Goal: Information Seeking & Learning: Learn about a topic

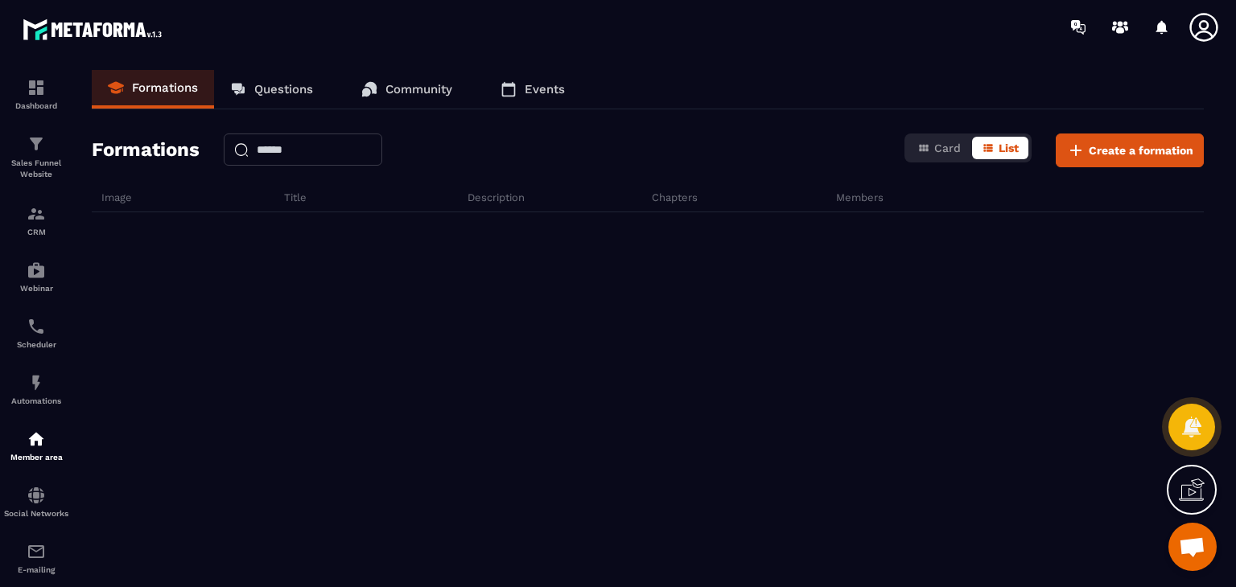
click at [903, 352] on div at bounding box center [648, 332] width 1112 height 241
click at [31, 449] on img at bounding box center [36, 439] width 19 height 19
click at [13, 387] on div "Automations" at bounding box center [36, 389] width 64 height 32
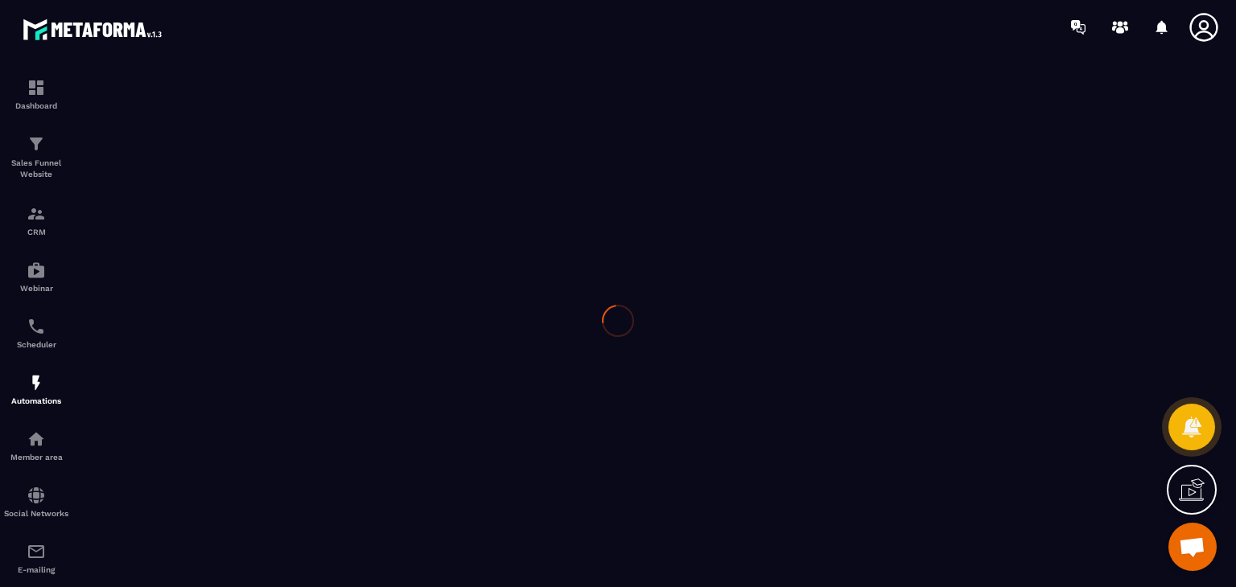
click at [33, 446] on div at bounding box center [618, 320] width 1236 height 533
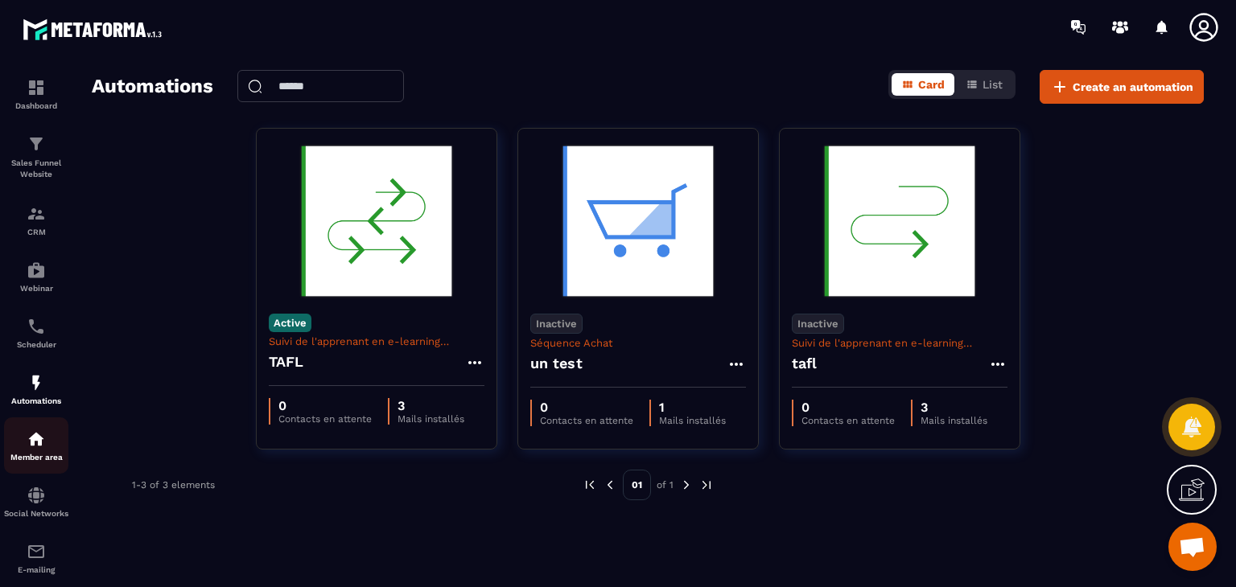
click at [24, 458] on p "Member area" at bounding box center [36, 457] width 64 height 9
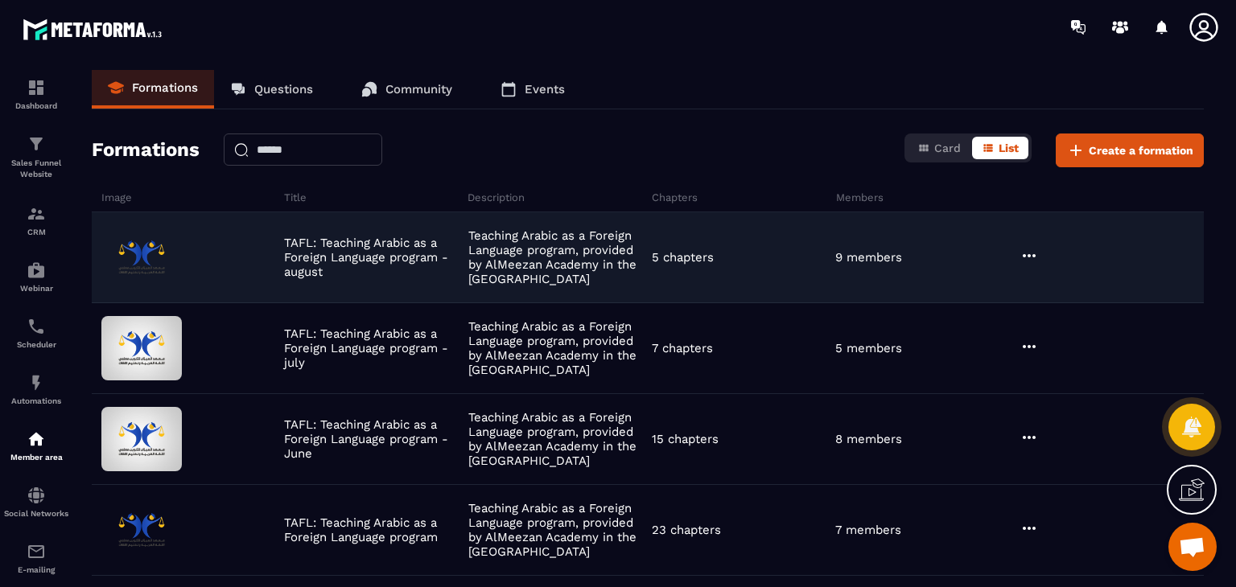
click at [1041, 255] on div at bounding box center [1109, 257] width 188 height 23
click at [1020, 253] on icon at bounding box center [1029, 255] width 19 height 19
click at [1044, 297] on button "Edit" at bounding box center [1070, 288] width 97 height 29
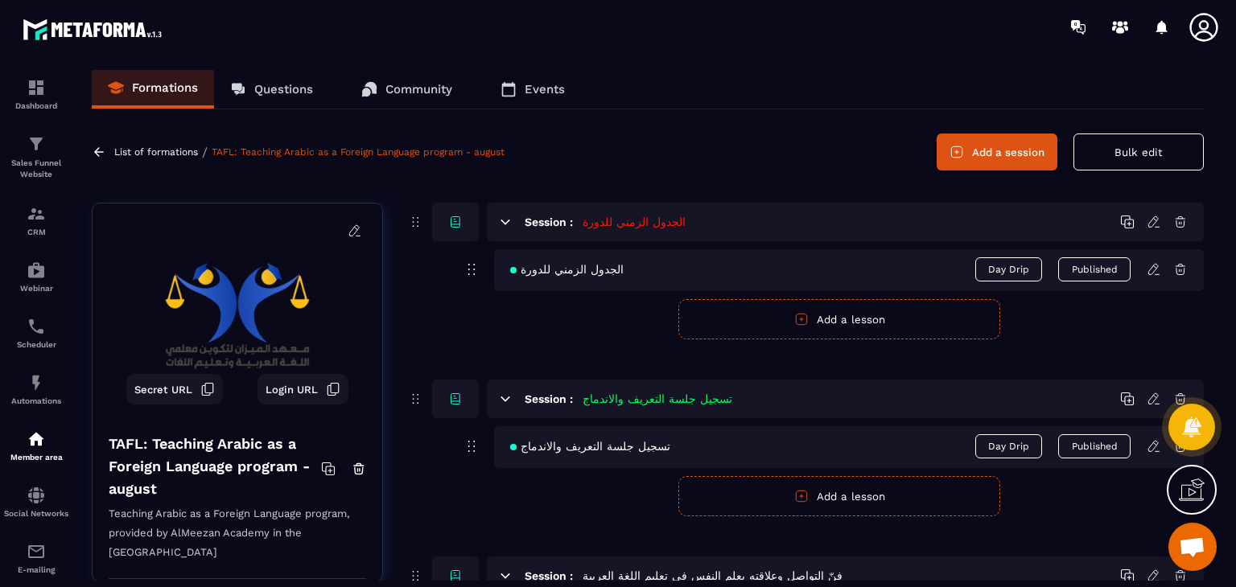
drag, startPoint x: 1044, startPoint y: 297, endPoint x: 626, endPoint y: 116, distance: 455.2
click at [626, 116] on div "Formations Questions Community Events List of formations / TAFL: Teaching Arabi…" at bounding box center [648, 325] width 1144 height 511
click at [92, 150] on icon at bounding box center [99, 152] width 14 height 14
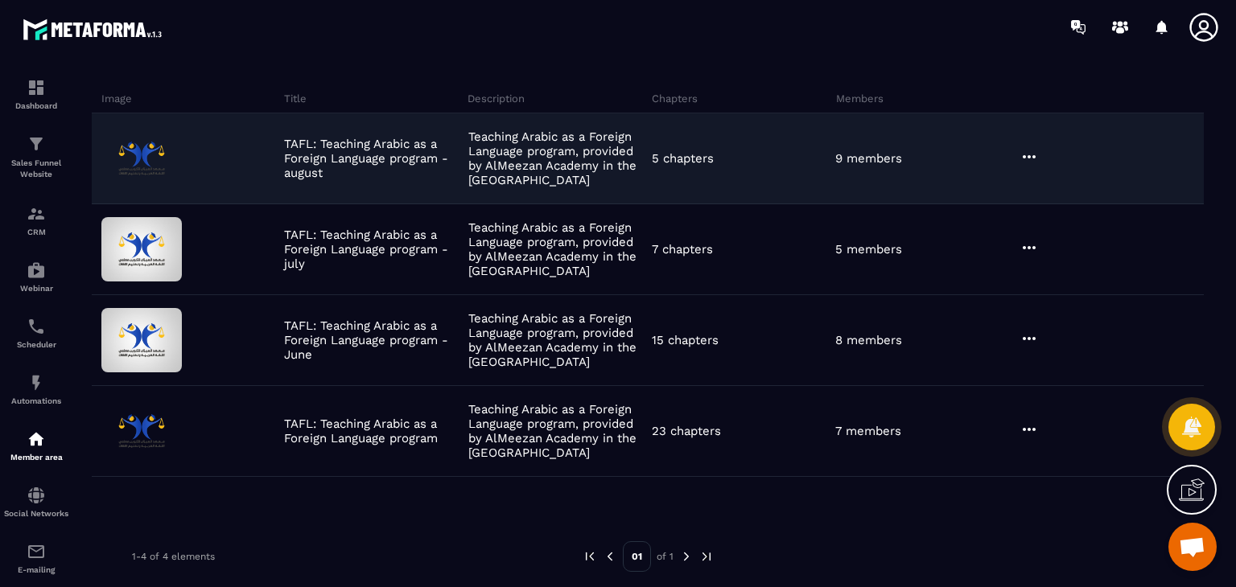
scroll to position [105, 0]
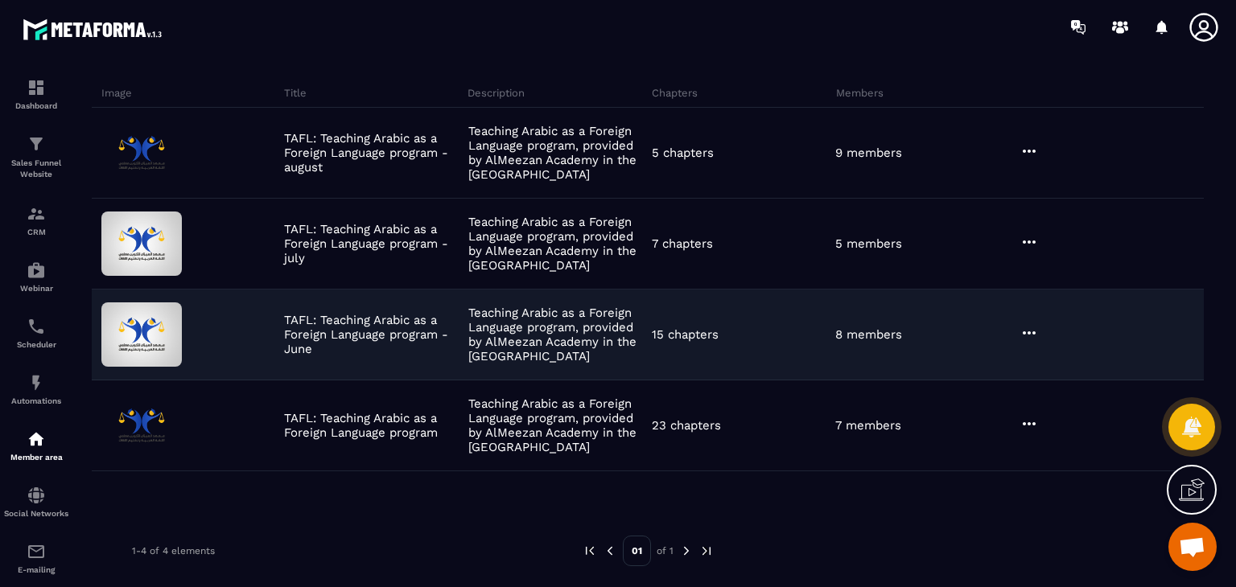
click at [1020, 332] on icon at bounding box center [1029, 332] width 19 height 19
click at [1036, 356] on button "Edit" at bounding box center [1070, 366] width 97 height 29
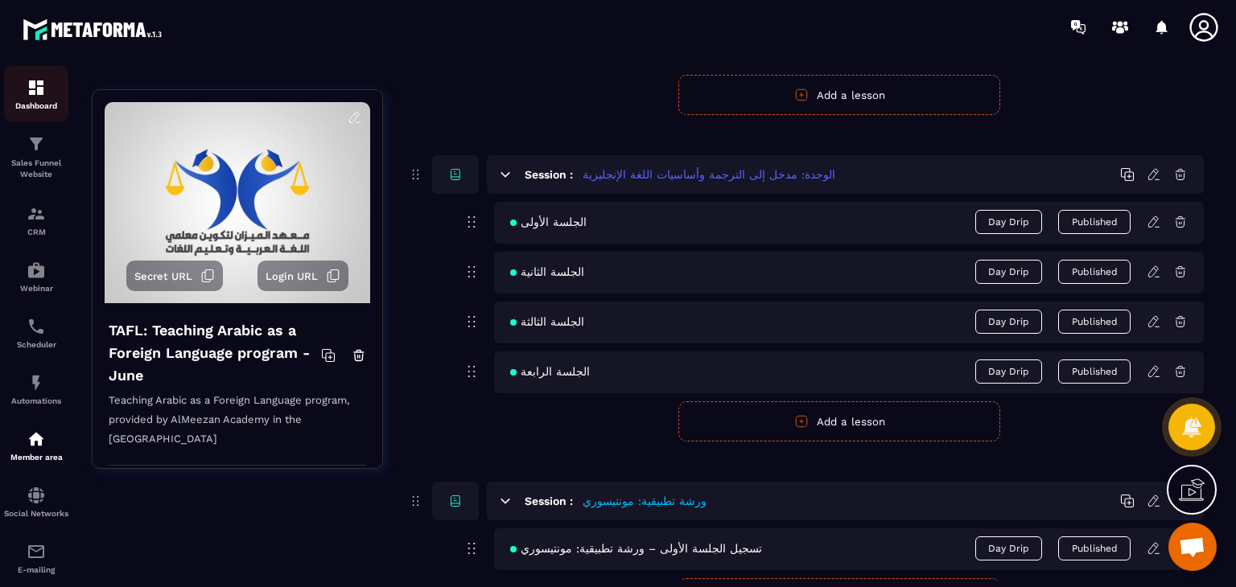
scroll to position [2551, 0]
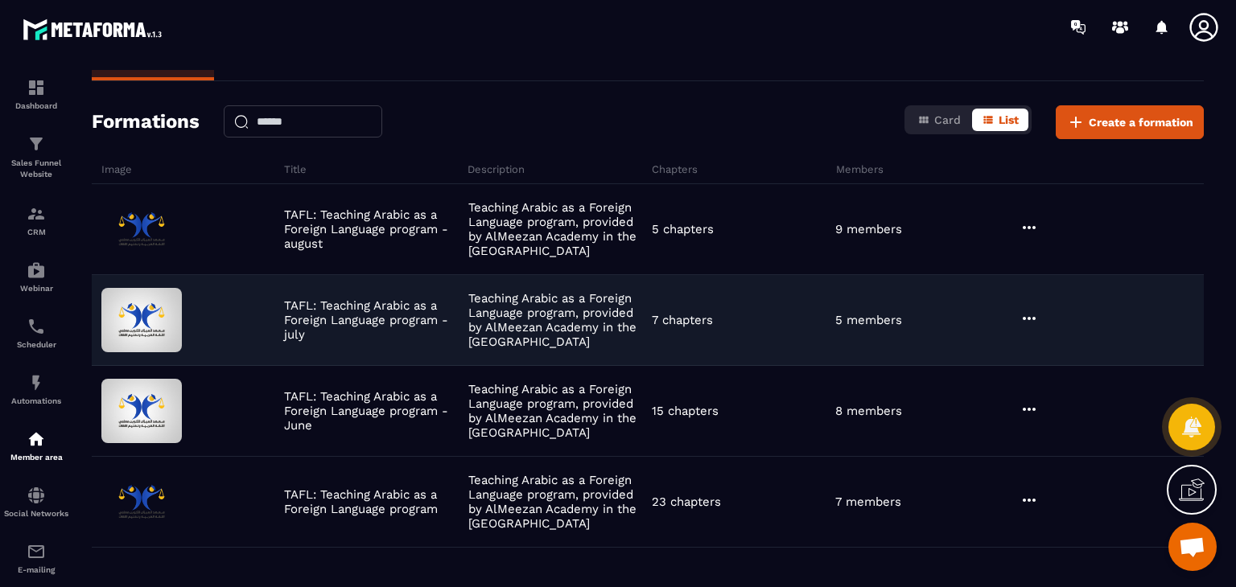
scroll to position [105, 0]
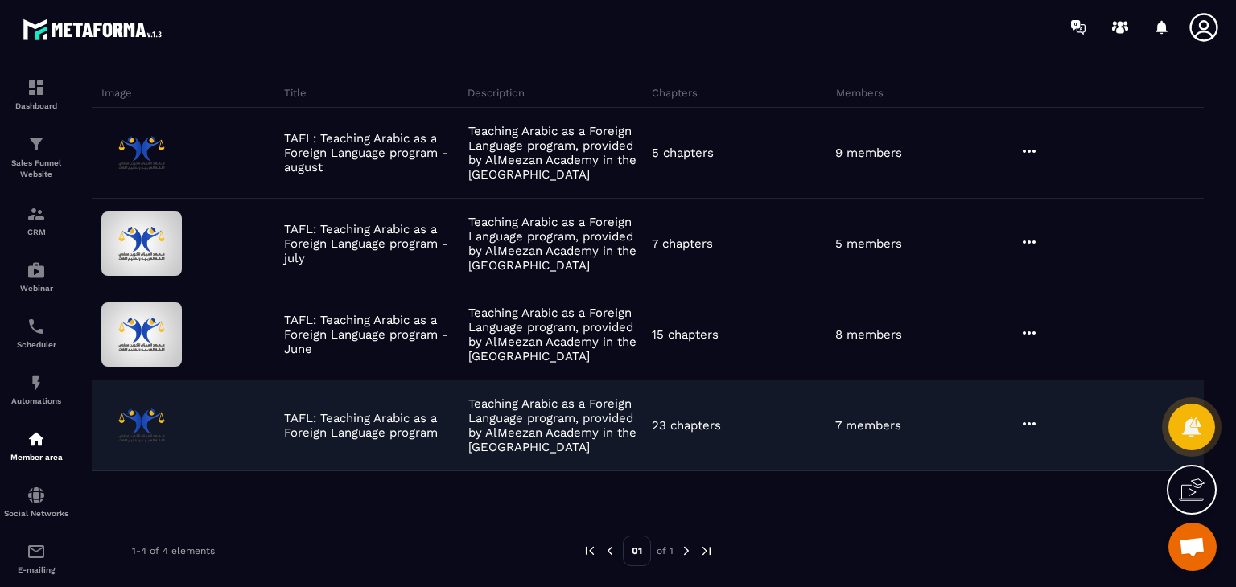
click at [1034, 414] on icon at bounding box center [1029, 423] width 19 height 19
click at [1028, 445] on button "Edit" at bounding box center [1070, 457] width 97 height 29
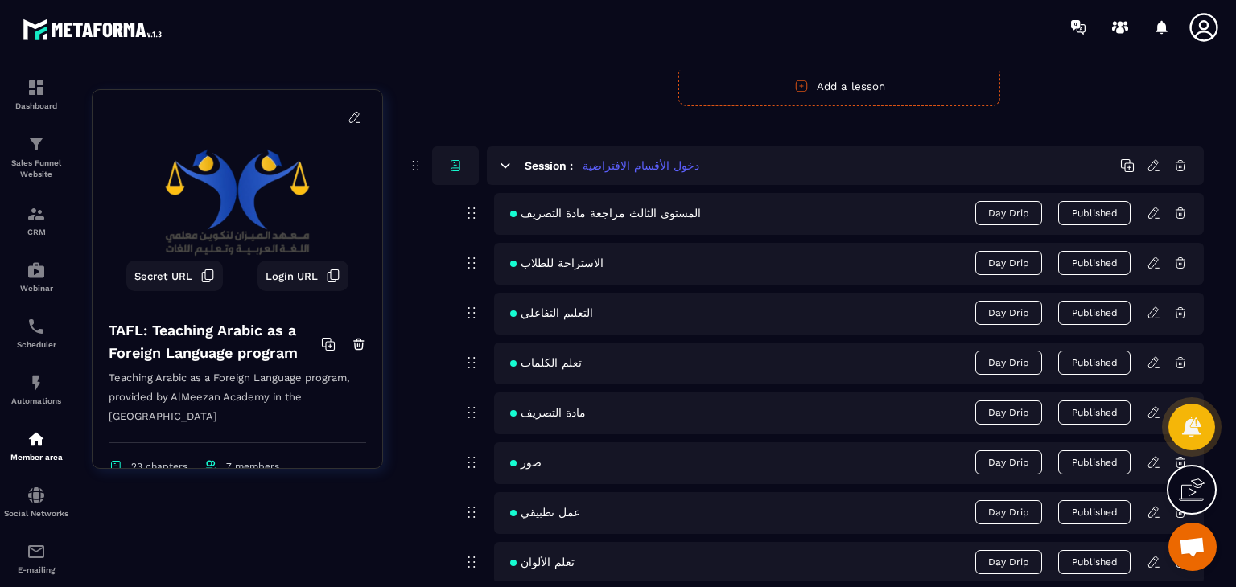
scroll to position [4989, 0]
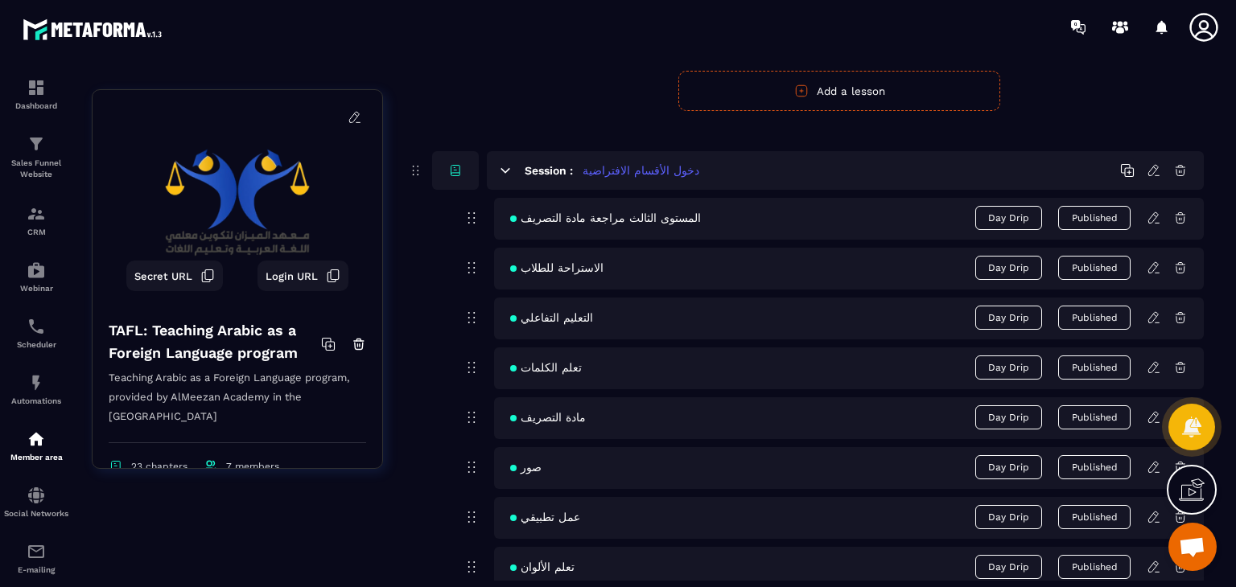
click at [1150, 416] on icon at bounding box center [1153, 417] width 10 height 10
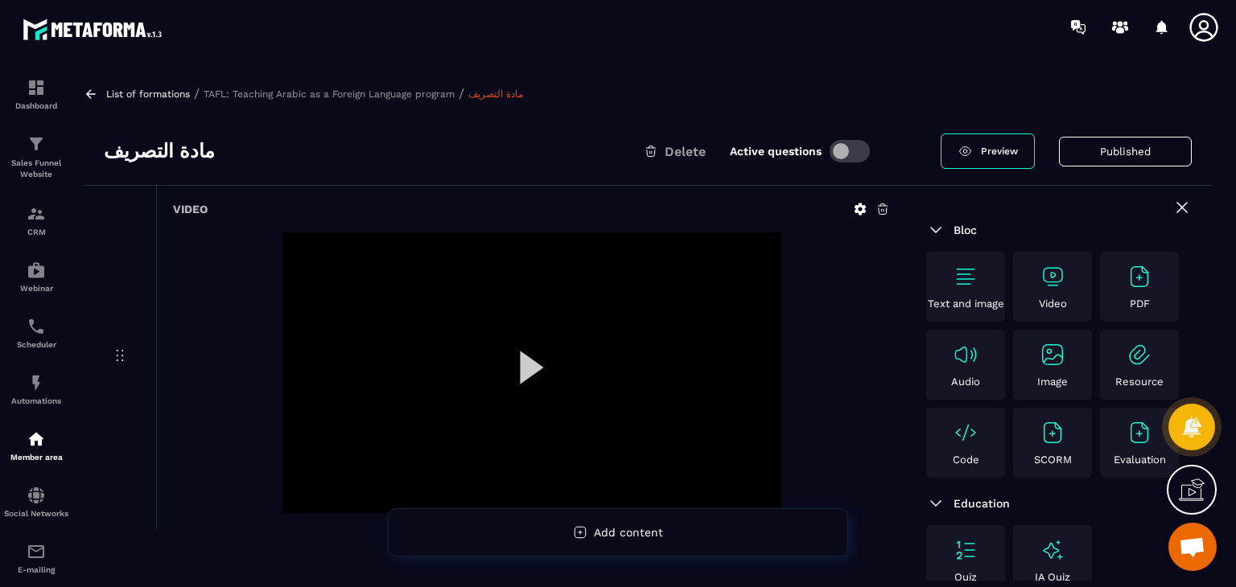
scroll to position [212, 0]
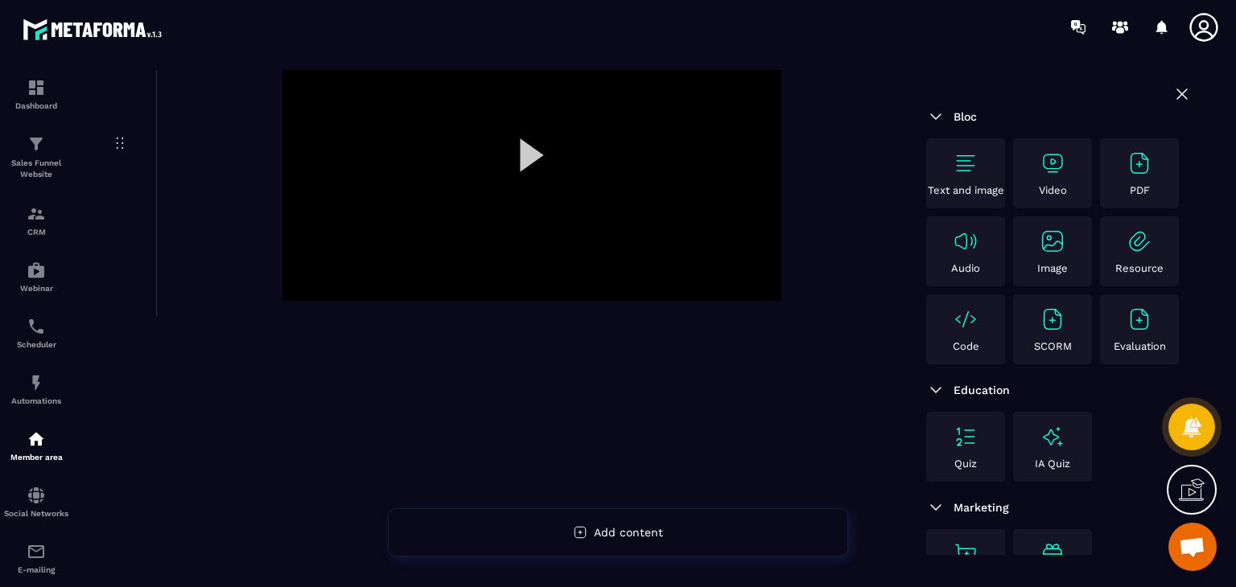
drag, startPoint x: 668, startPoint y: 376, endPoint x: 600, endPoint y: 346, distance: 73.9
click at [661, 373] on div "Video" at bounding box center [495, 269] width 822 height 592
click at [534, 159] on div at bounding box center [531, 160] width 499 height 281
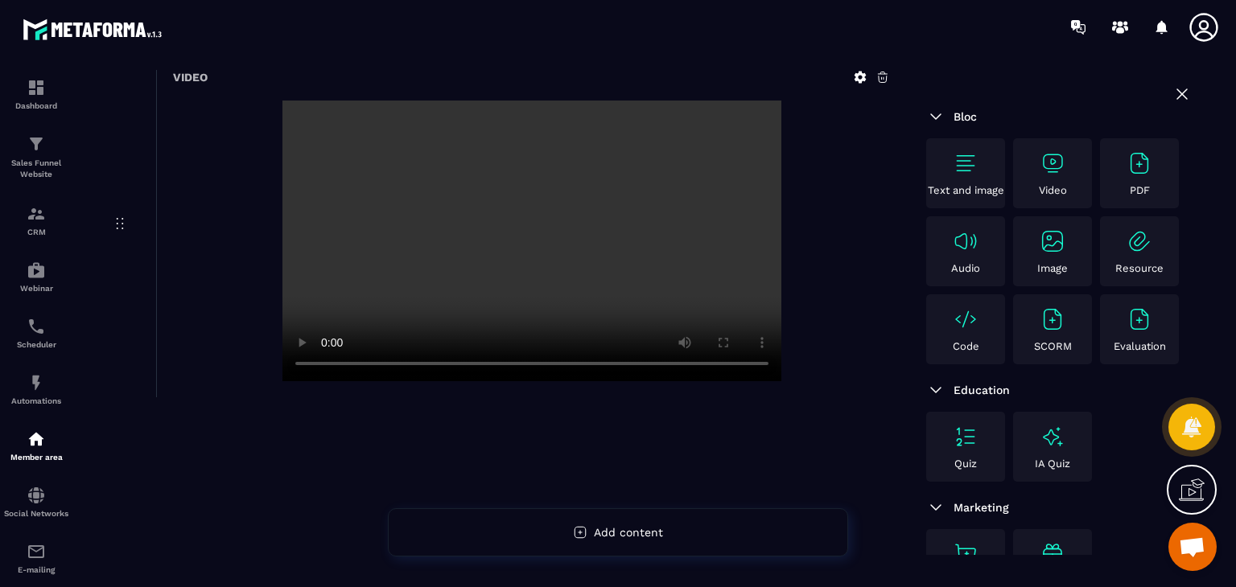
click at [782, 344] on div at bounding box center [531, 241] width 717 height 281
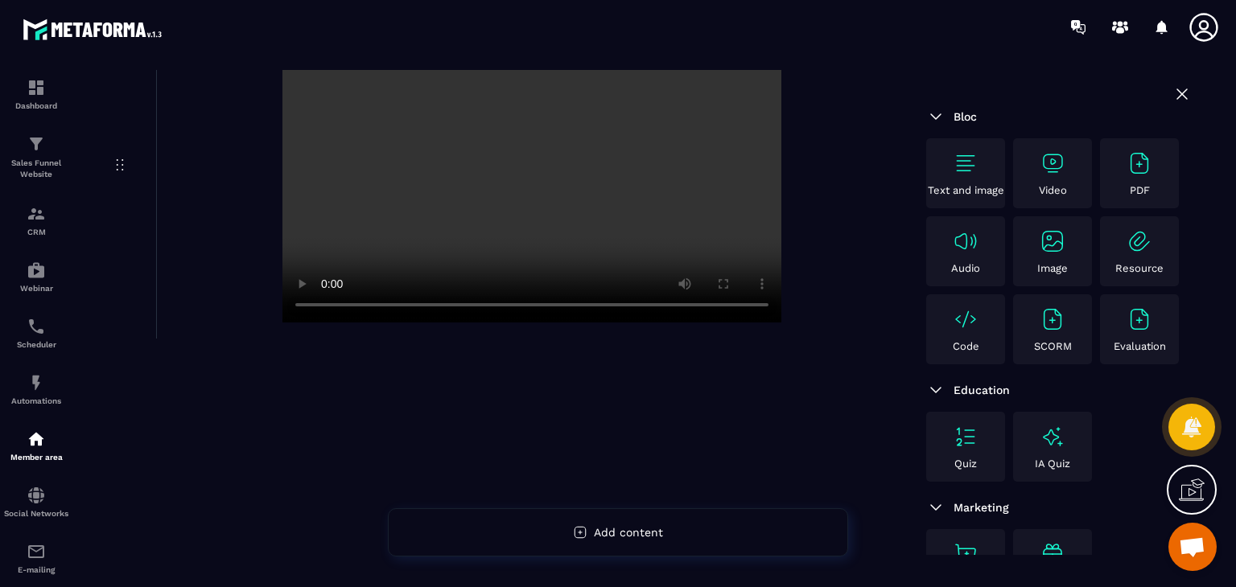
scroll to position [0, 0]
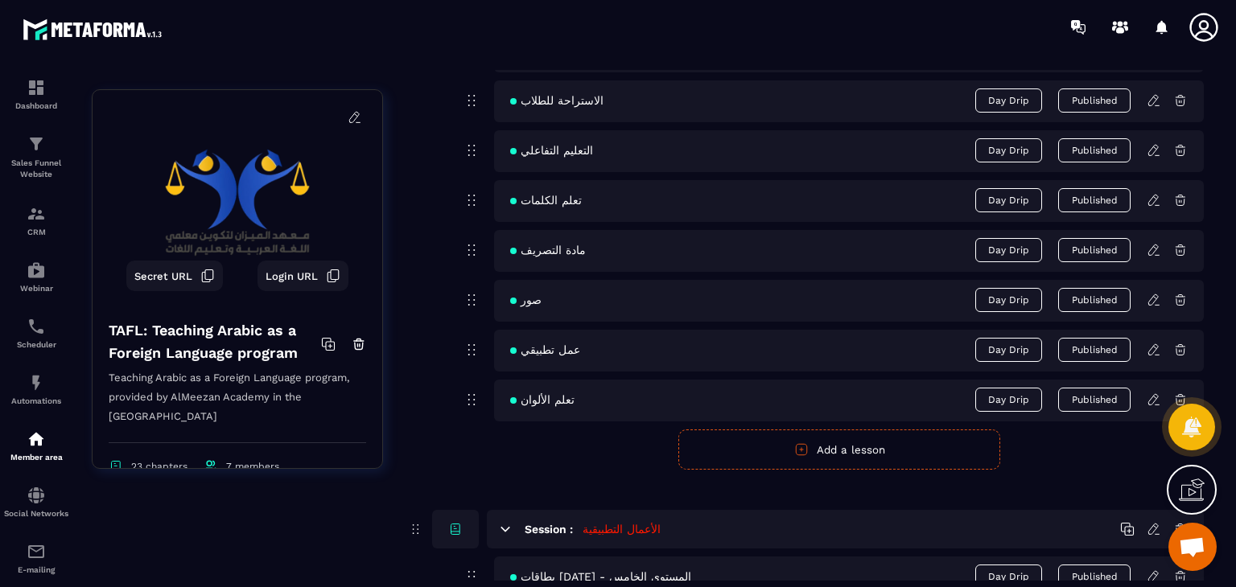
scroll to position [5150, 0]
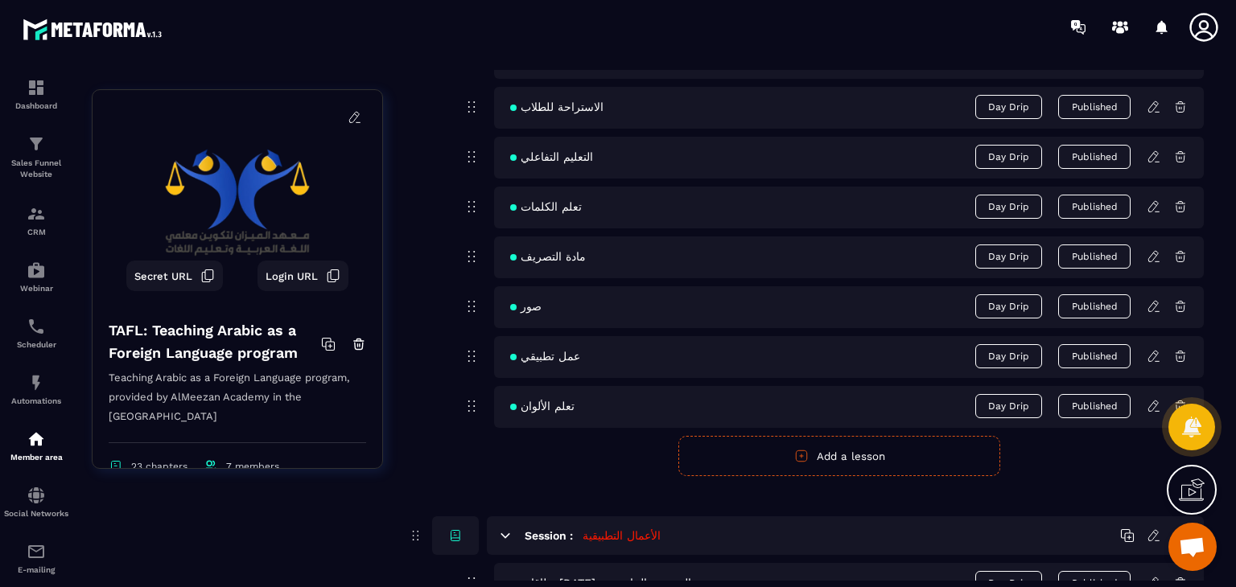
click at [1153, 303] on icon at bounding box center [1154, 306] width 14 height 14
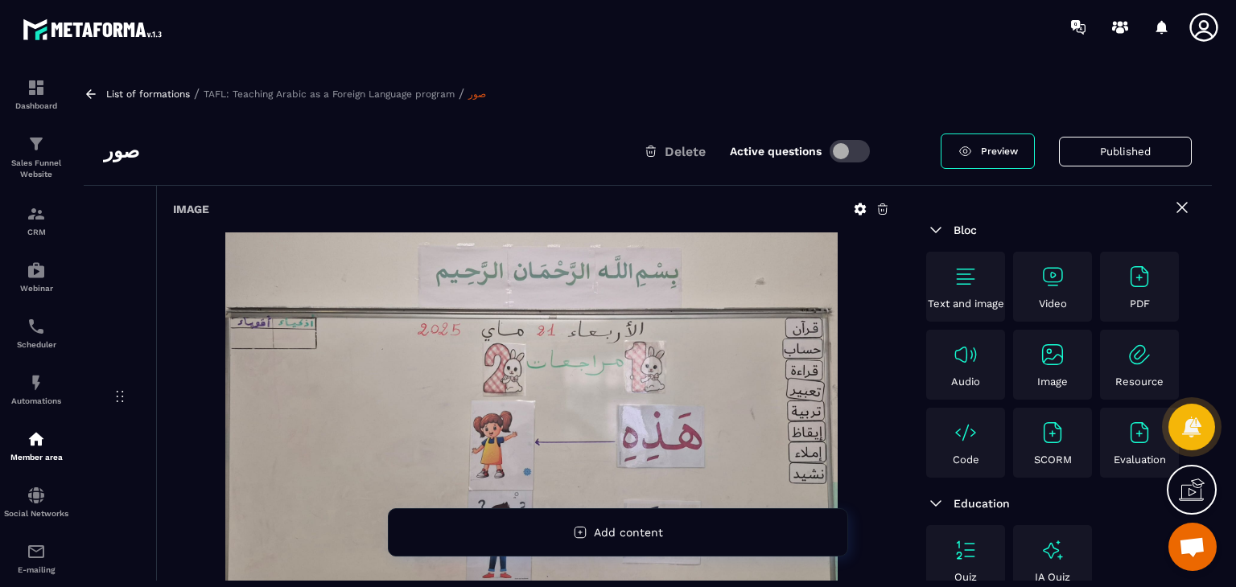
click at [113, 144] on h3 "صور" at bounding box center [121, 151] width 35 height 26
copy div "صور"
click at [237, 102] on div "List of formations / TAFL: Teaching Arabic as a Foreign Language program / صور …" at bounding box center [648, 325] width 1144 height 511
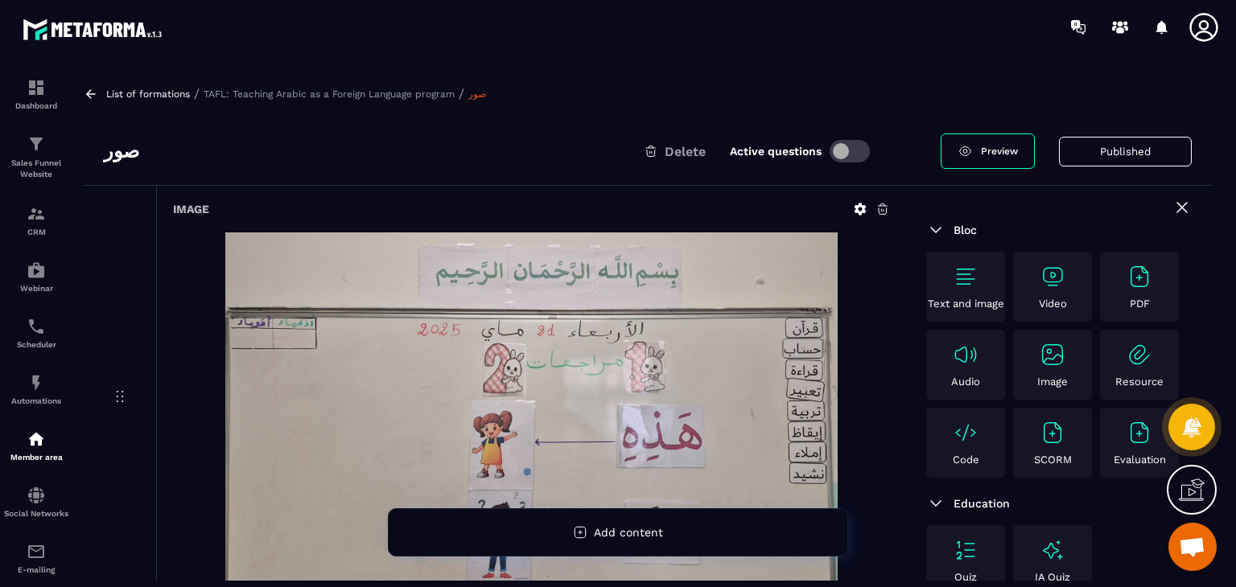
click at [112, 155] on h3 "صور" at bounding box center [121, 151] width 35 height 26
click at [110, 155] on h3 "صور" at bounding box center [121, 151] width 35 height 26
copy h3 "صور"
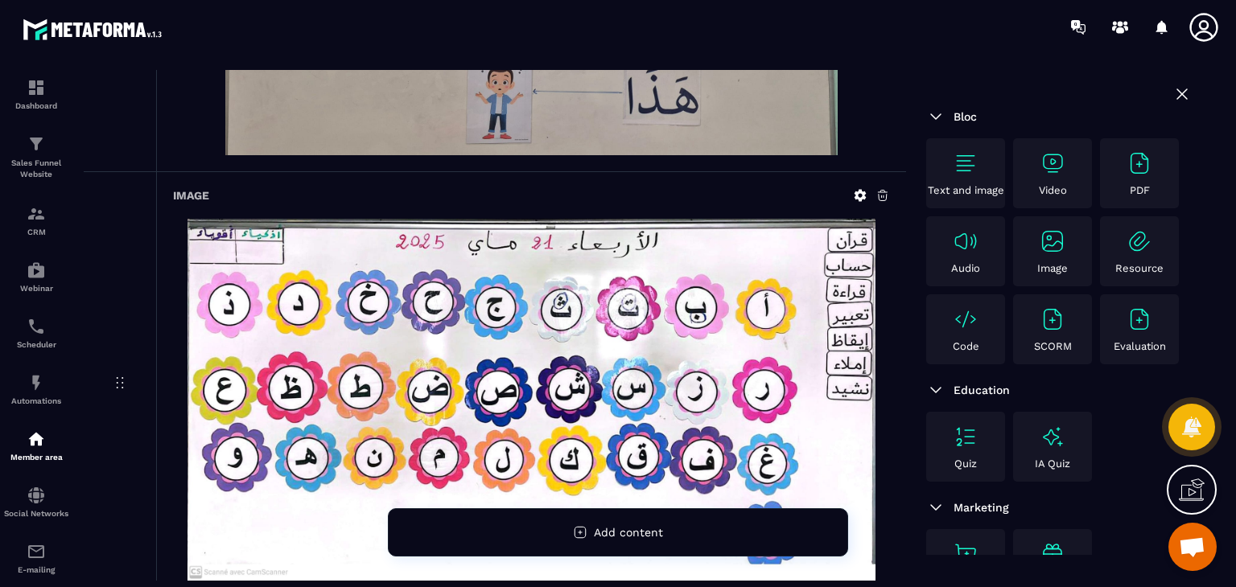
scroll to position [537, 0]
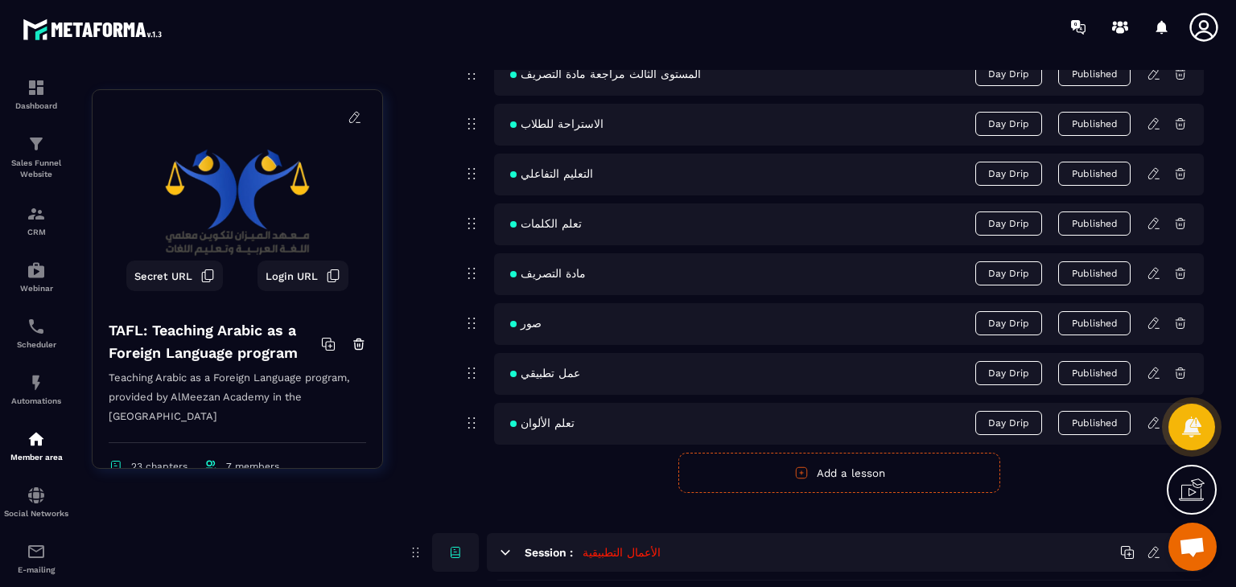
scroll to position [5150, 0]
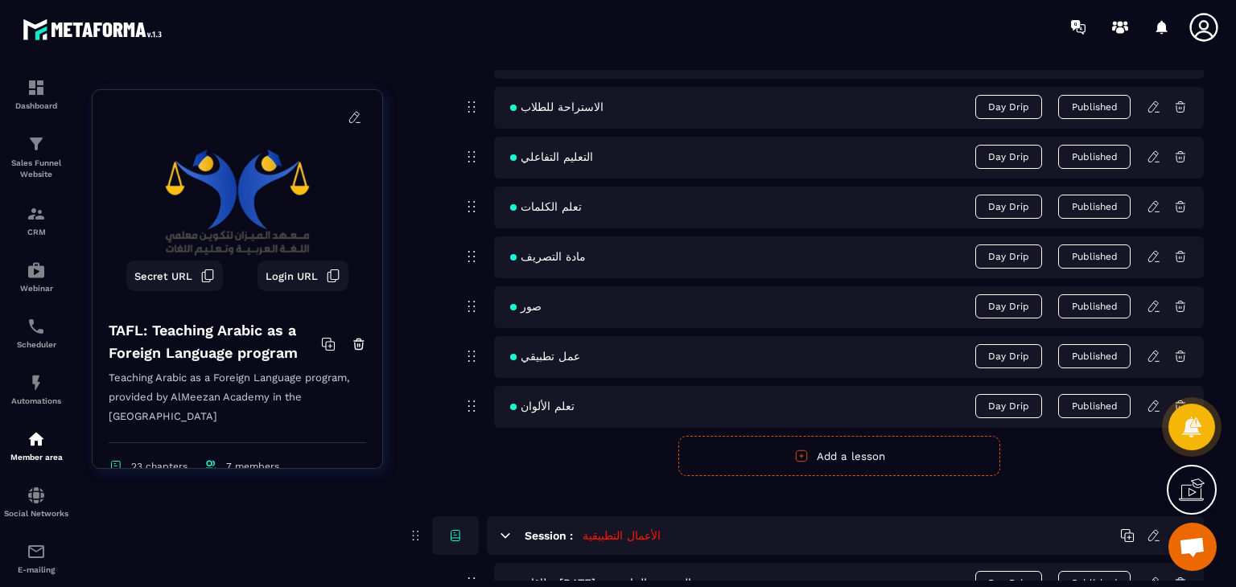
click at [1153, 349] on icon at bounding box center [1154, 356] width 14 height 14
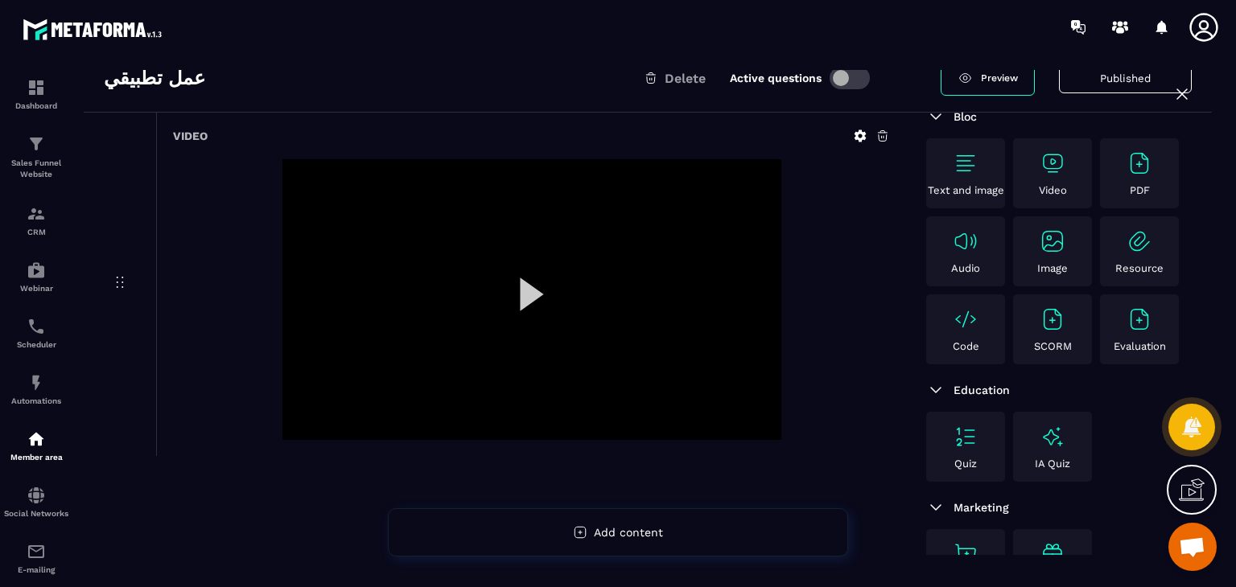
scroll to position [51, 0]
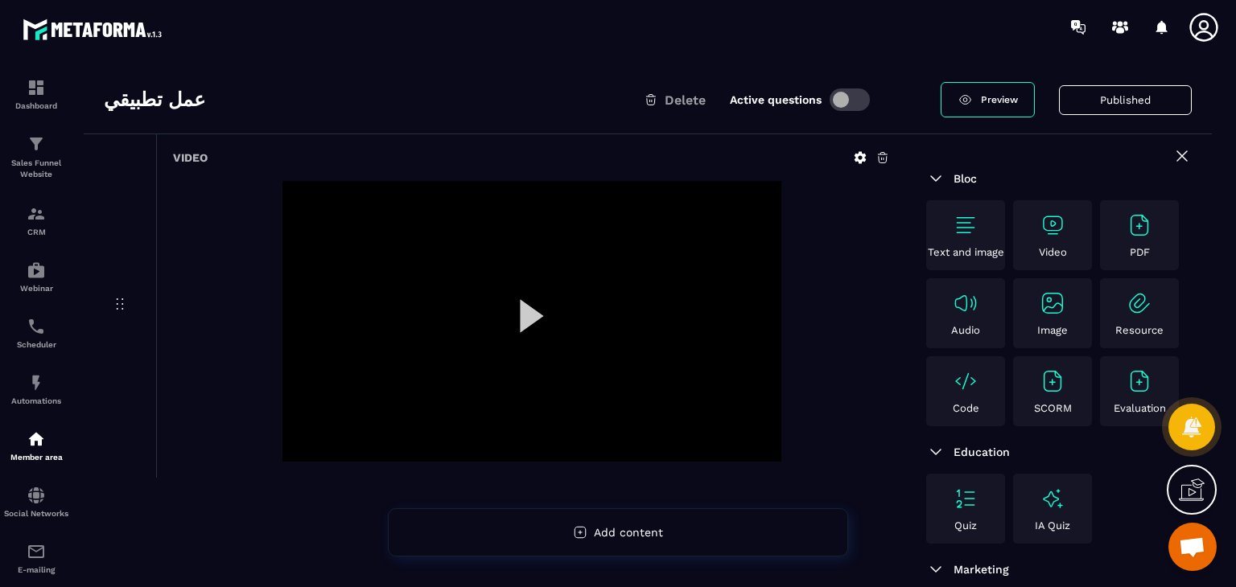
drag, startPoint x: 561, startPoint y: 269, endPoint x: 543, endPoint y: 315, distance: 49.9
click at [543, 315] on div at bounding box center [531, 321] width 499 height 281
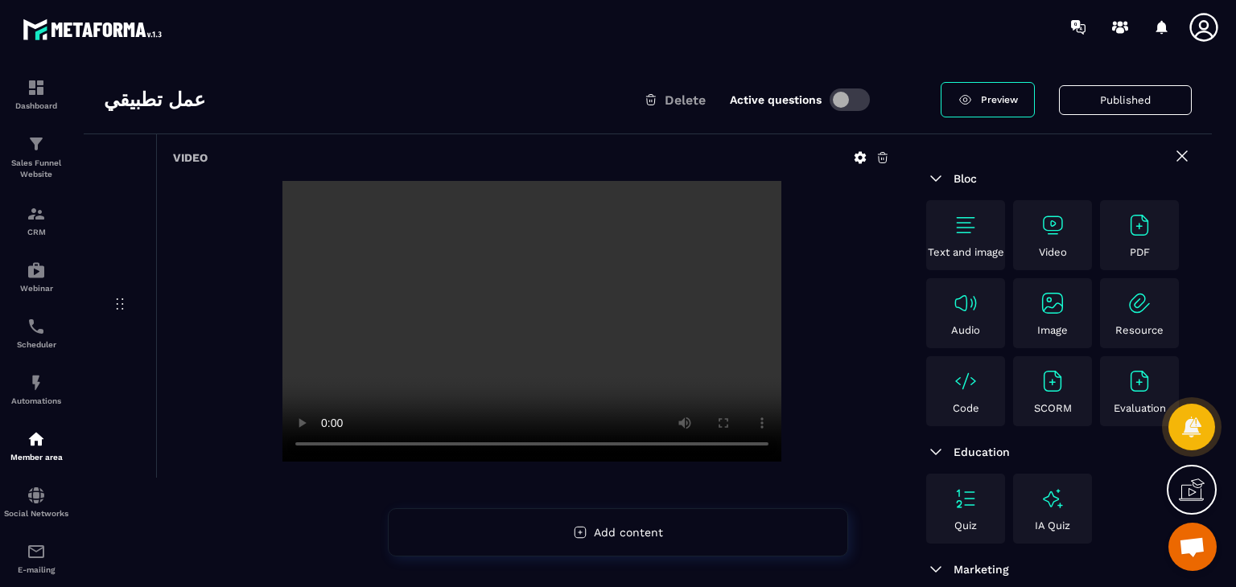
click at [134, 101] on h3 "عمل تطبيقي" at bounding box center [154, 100] width 101 height 26
drag, startPoint x: 134, startPoint y: 101, endPoint x: 142, endPoint y: 93, distance: 11.4
click at [204, 75] on div "عمل تطبيقي Delete Active questions Preview Published" at bounding box center [648, 100] width 1128 height 68
click at [122, 101] on h3 "عمل تطبيقي" at bounding box center [154, 100] width 101 height 26
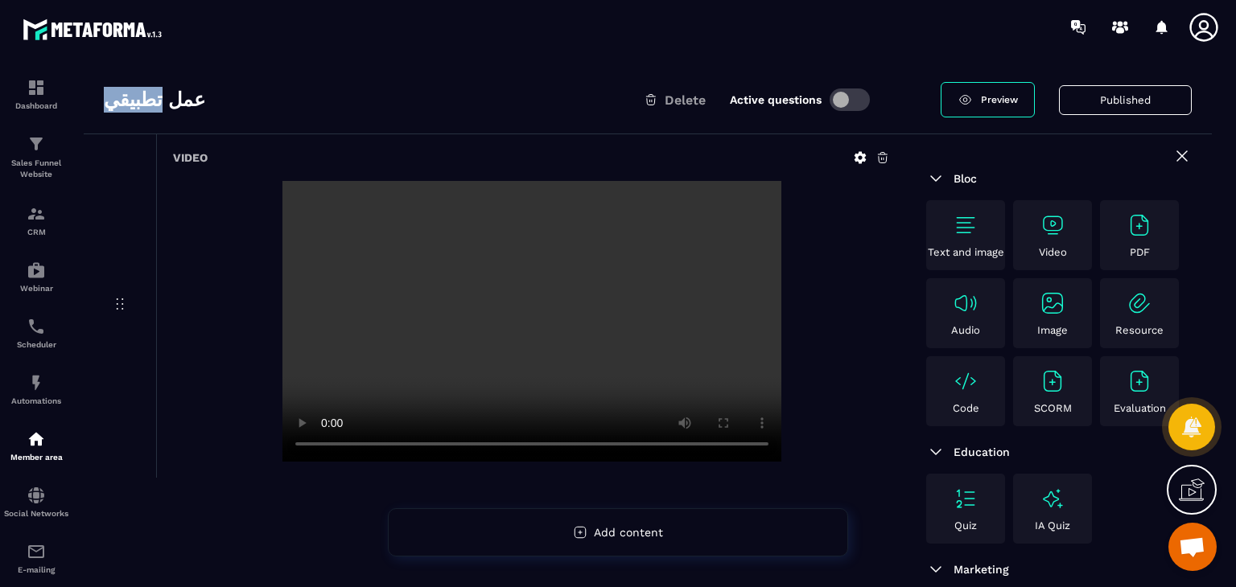
click at [122, 101] on h3 "عمل تطبيقي" at bounding box center [154, 100] width 101 height 26
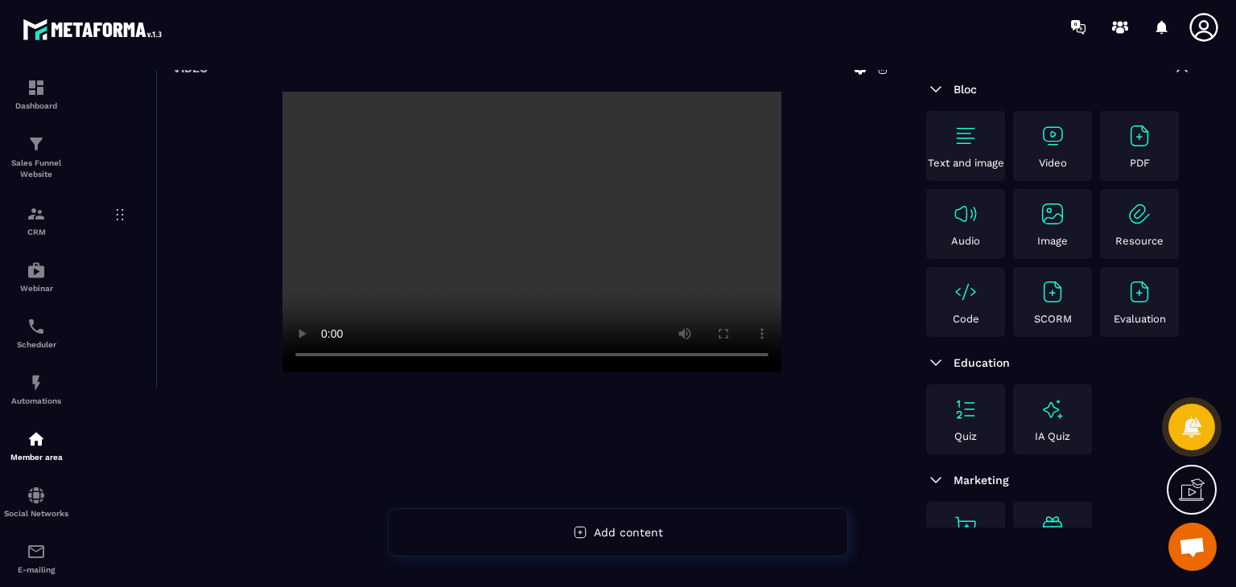
scroll to position [0, 0]
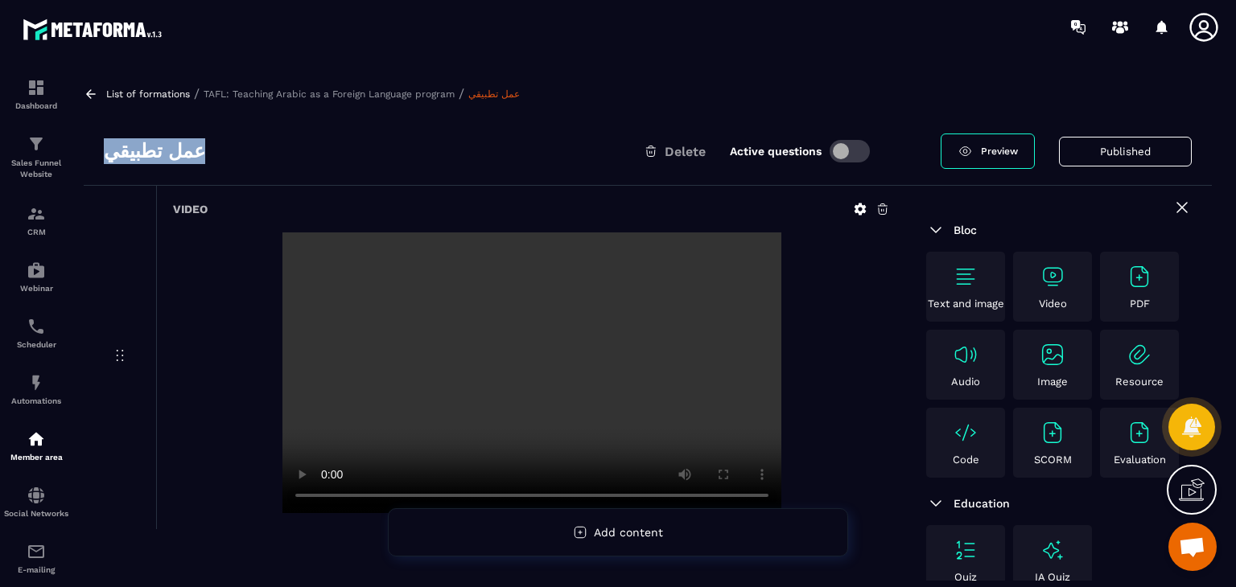
click at [97, 95] on icon at bounding box center [91, 94] width 14 height 14
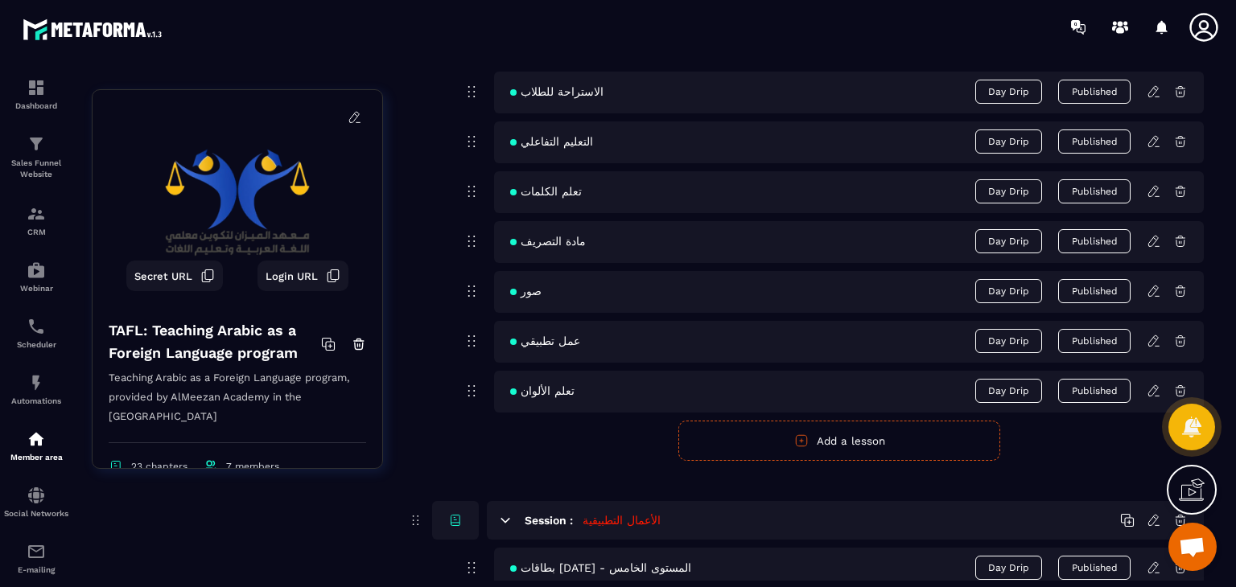
scroll to position [5150, 0]
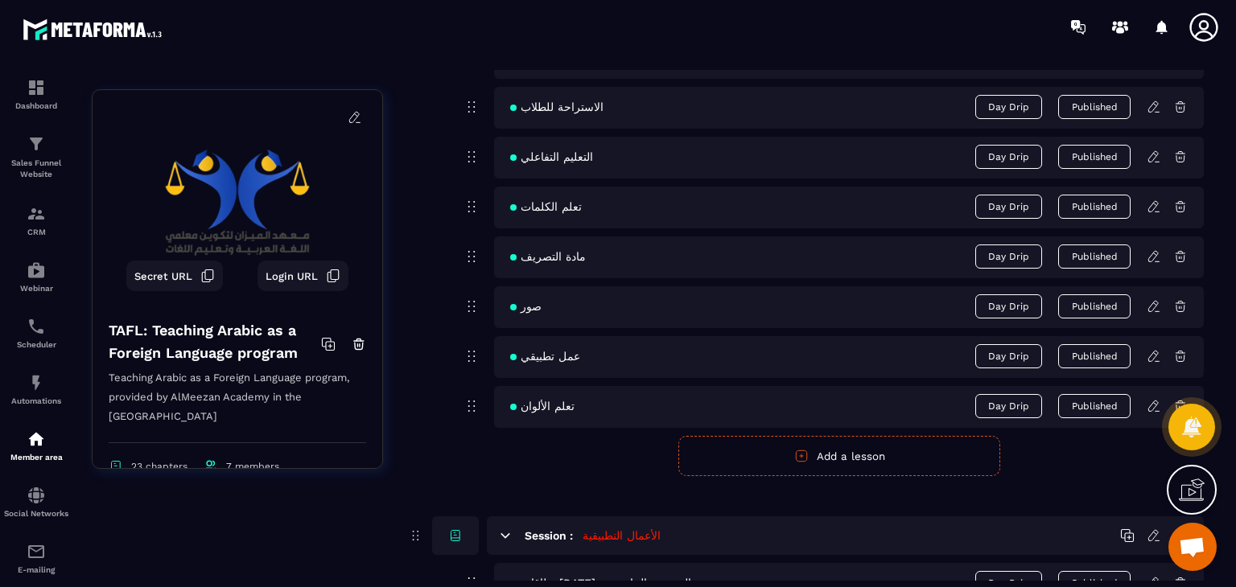
click at [1154, 403] on icon at bounding box center [1154, 404] width 3 height 2
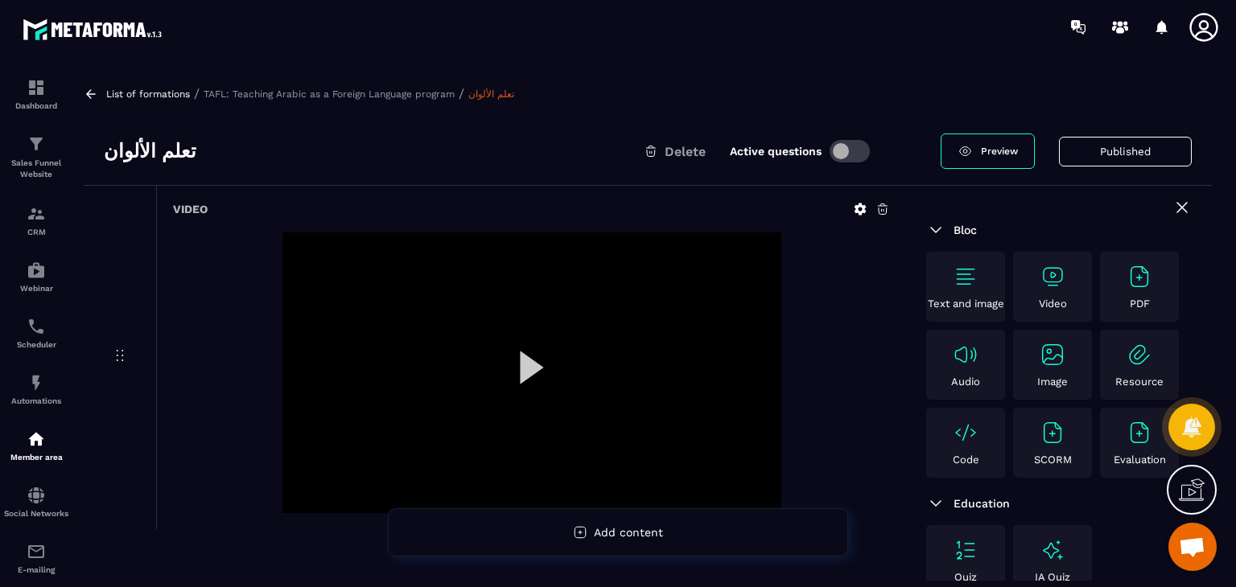
click at [554, 356] on div at bounding box center [531, 373] width 499 height 281
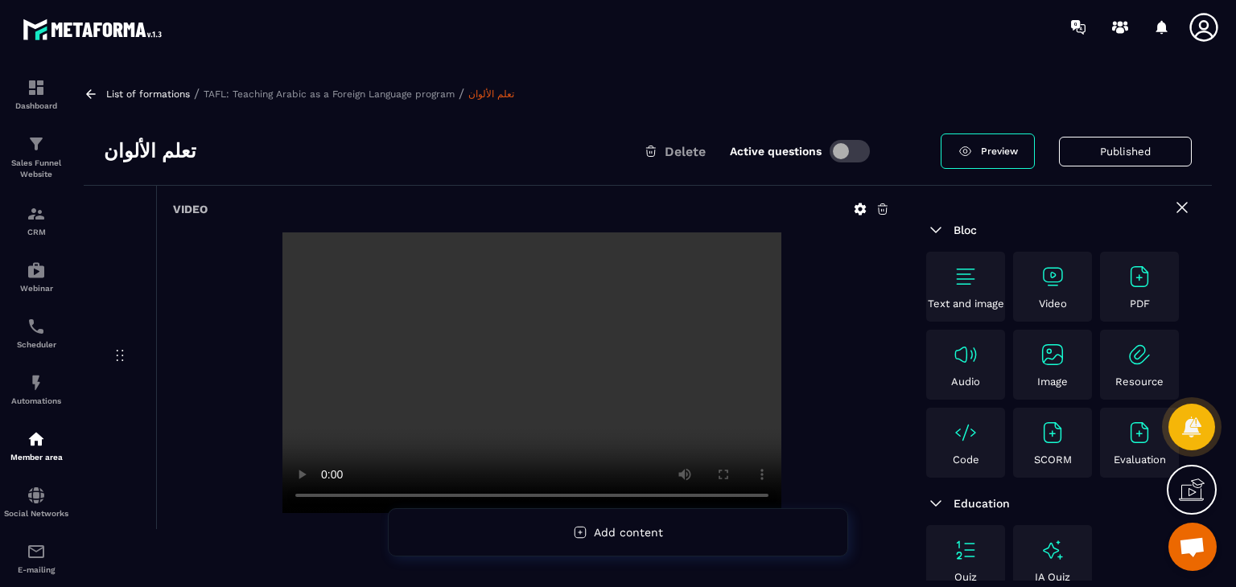
click at [157, 157] on h3 "تعلم الألوان" at bounding box center [150, 151] width 93 height 26
click at [156, 157] on h3 "تعلم الألوان" at bounding box center [150, 151] width 93 height 26
copy div "تعلم الألوان"
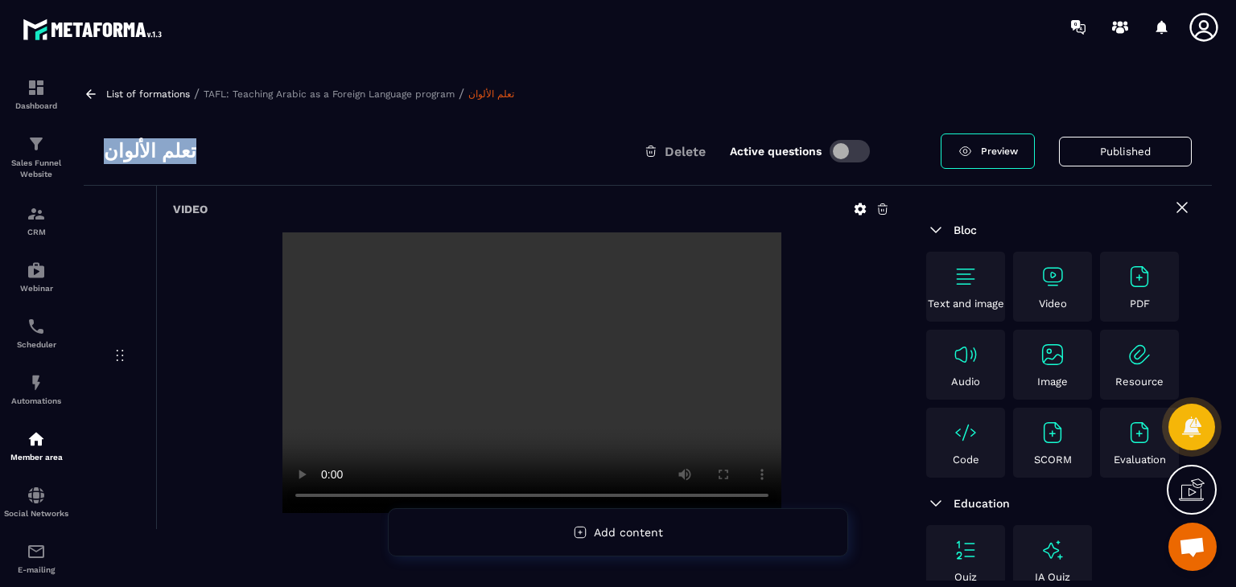
click at [97, 93] on icon at bounding box center [91, 94] width 14 height 14
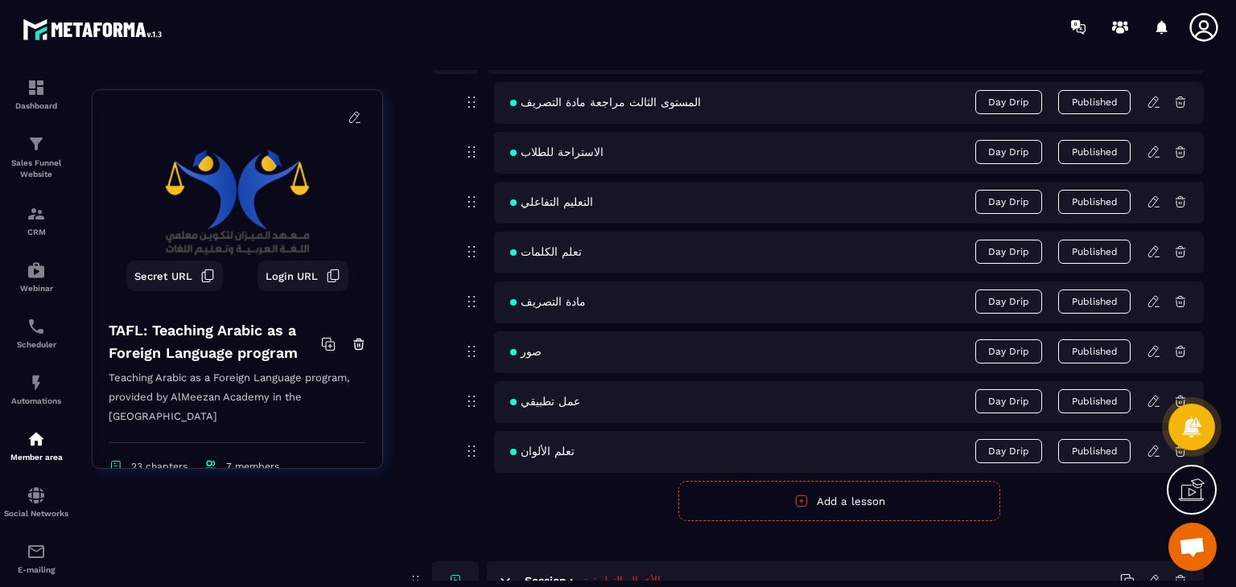
scroll to position [4989, 0]
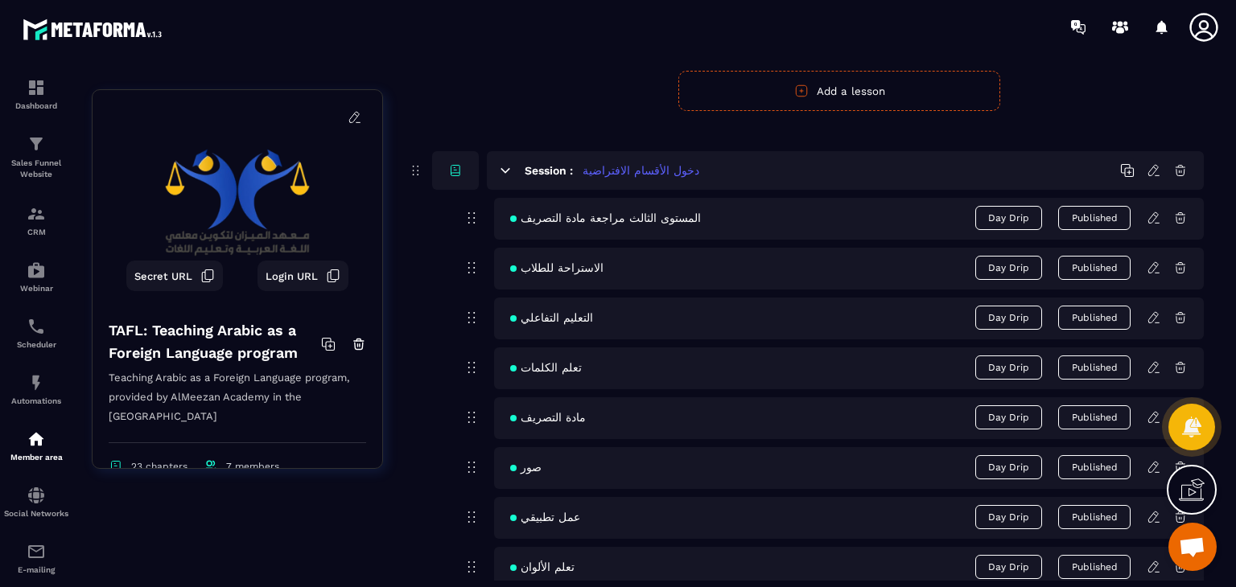
click at [1151, 165] on icon at bounding box center [1154, 170] width 14 height 14
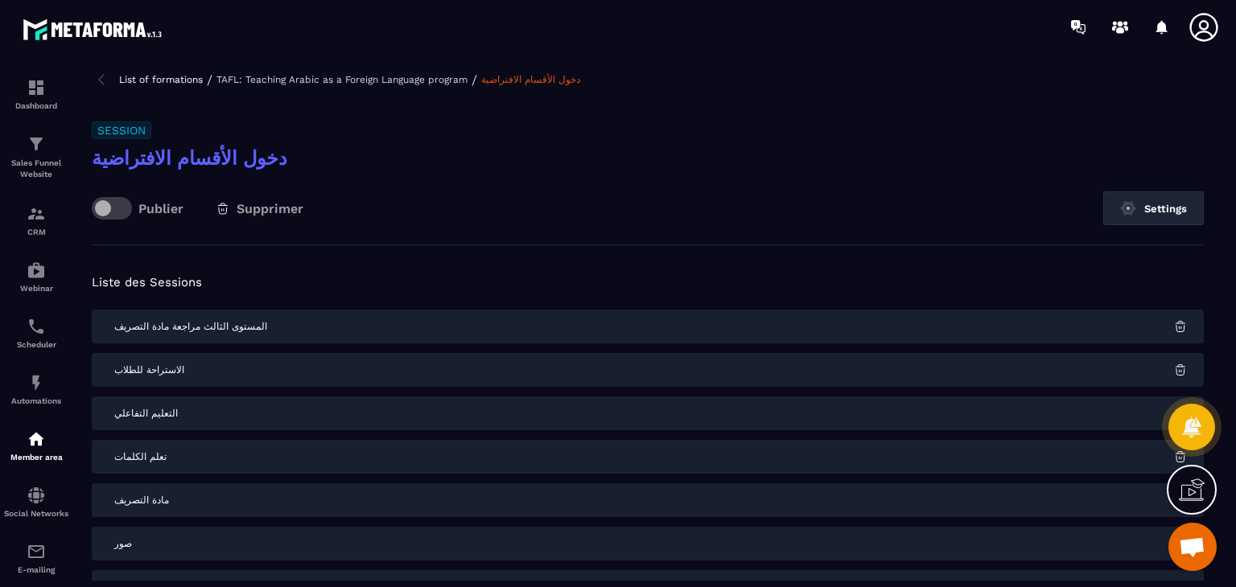
click at [154, 154] on h3 "دخول الأقسام الافتراضية" at bounding box center [648, 159] width 1112 height 26
copy div "دخول الأقسام الافتراضية"
click at [95, 73] on img at bounding box center [101, 79] width 19 height 19
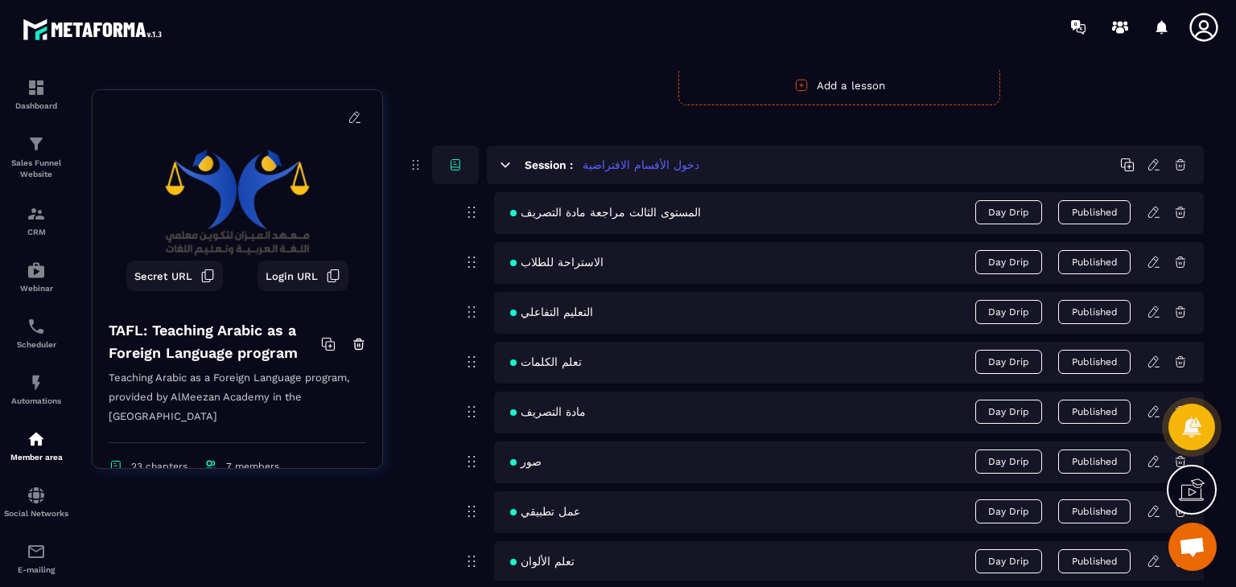
scroll to position [4989, 0]
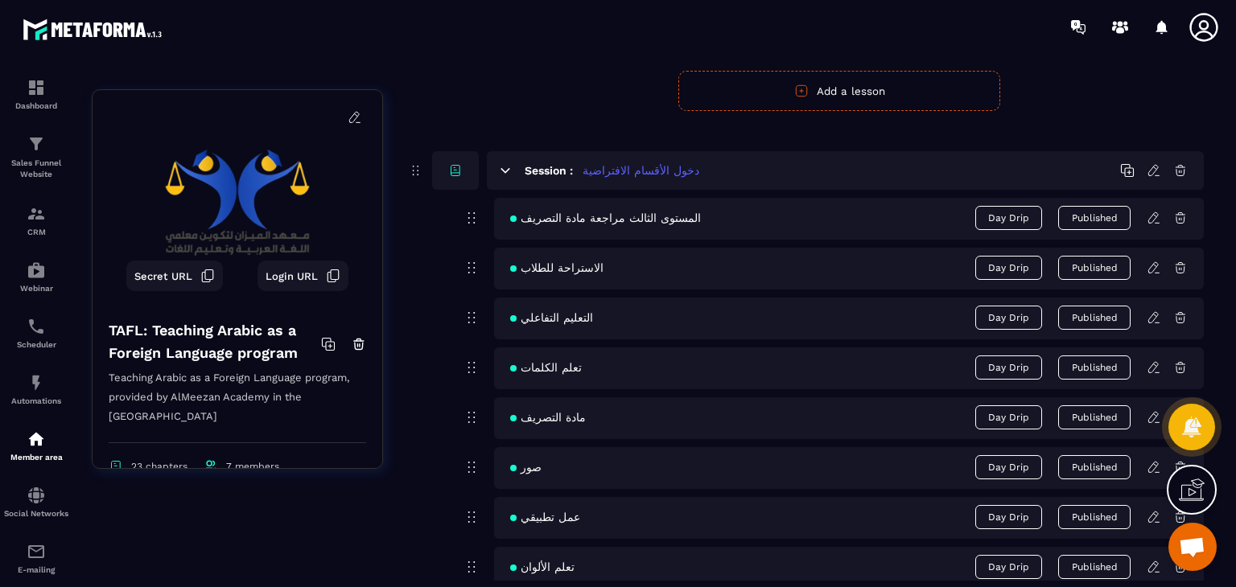
click at [1152, 216] on icon at bounding box center [1154, 218] width 14 height 14
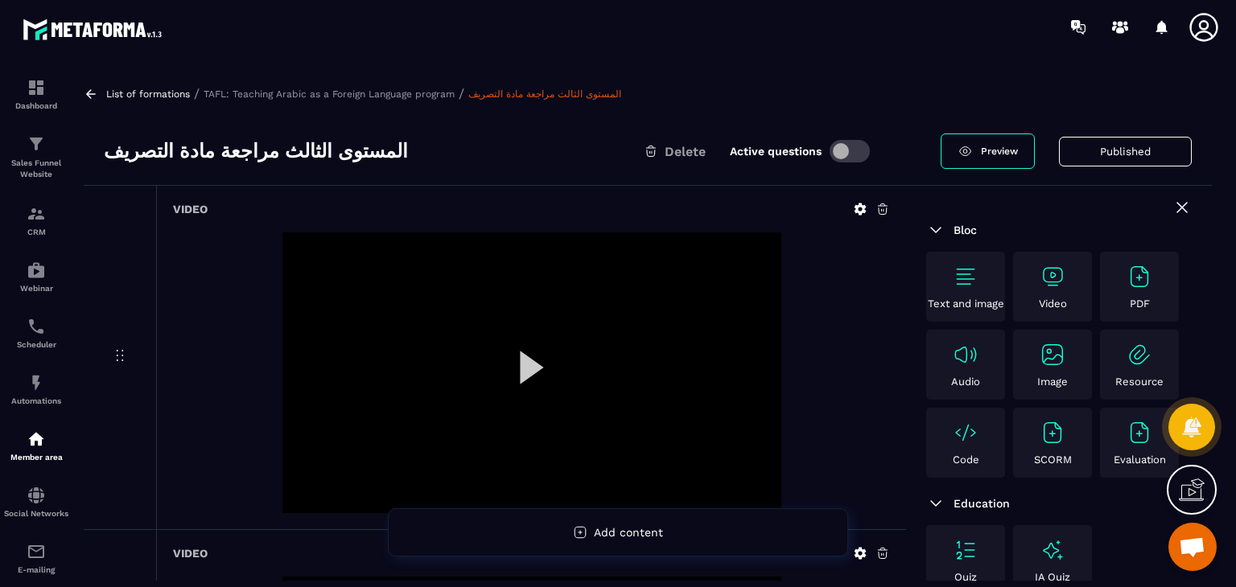
click at [241, 142] on h3 "المستوى الثالث مراجعة مادة التصريف" at bounding box center [256, 151] width 304 height 26
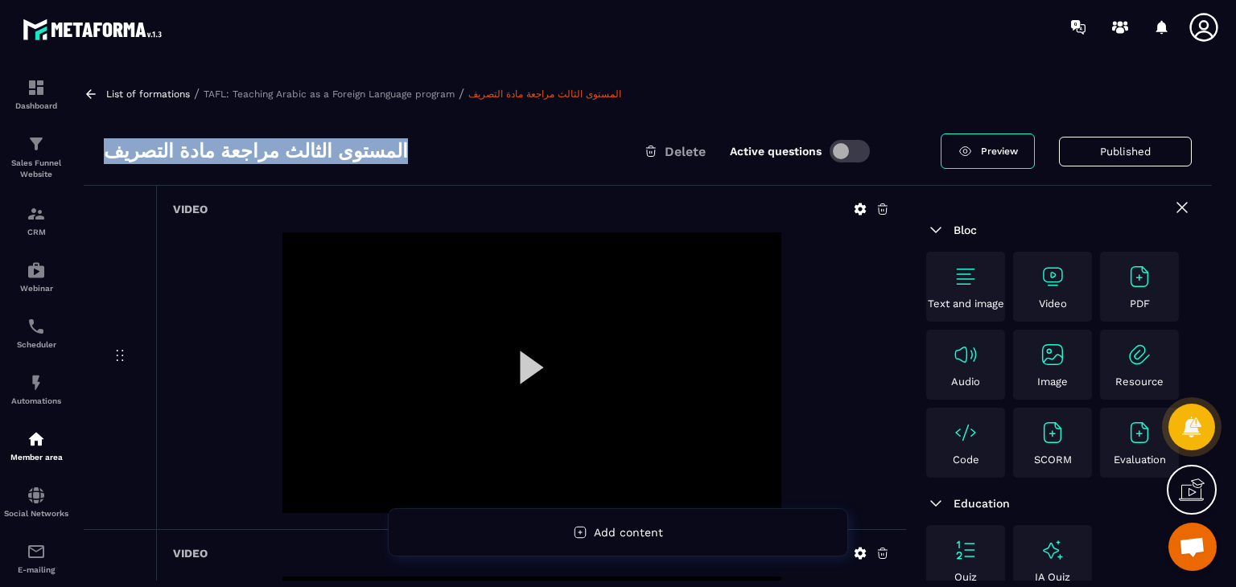
click at [241, 142] on h3 "المستوى الثالث مراجعة مادة التصريف" at bounding box center [256, 151] width 304 height 26
copy div "المستوى الثالث مراجعة مادة التصريف"
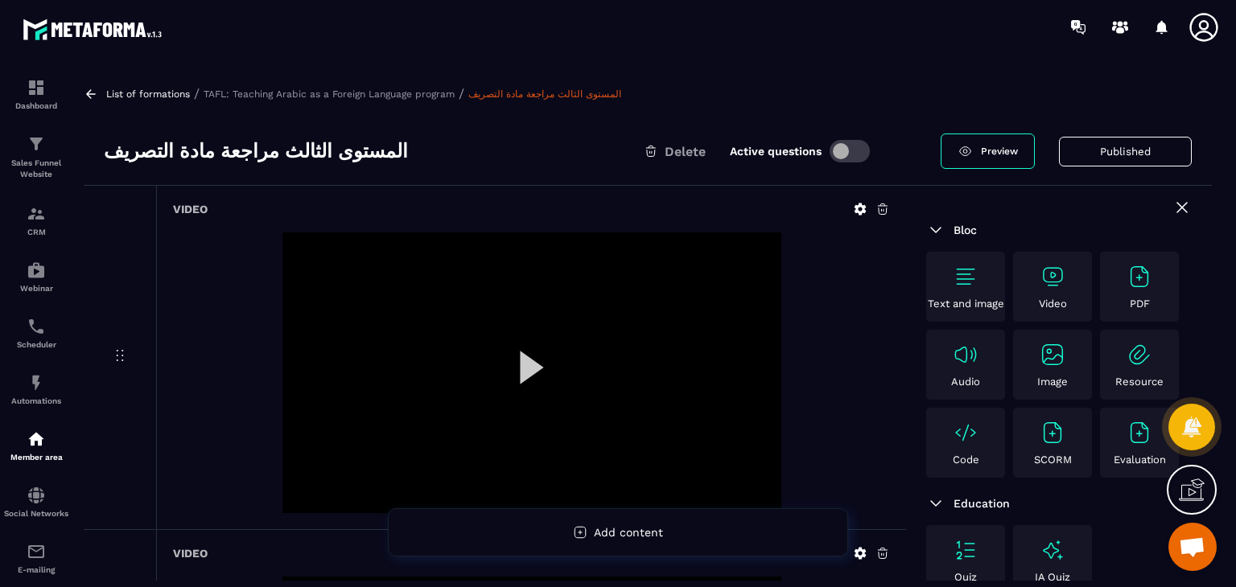
click at [525, 388] on div at bounding box center [531, 373] width 499 height 281
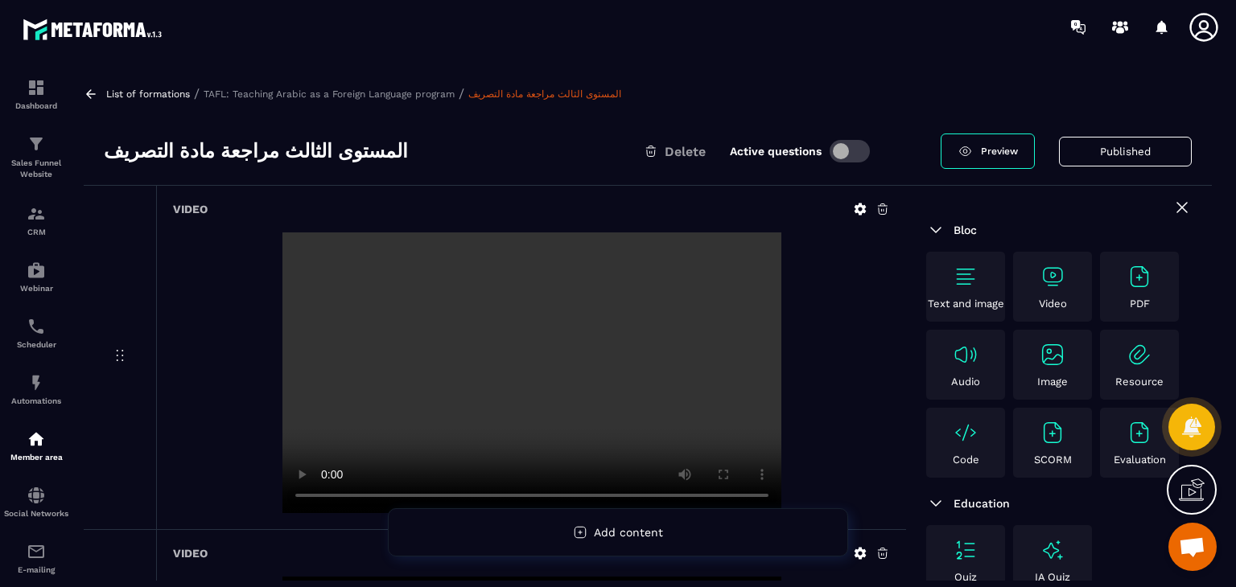
click at [527, 374] on video at bounding box center [531, 373] width 499 height 281
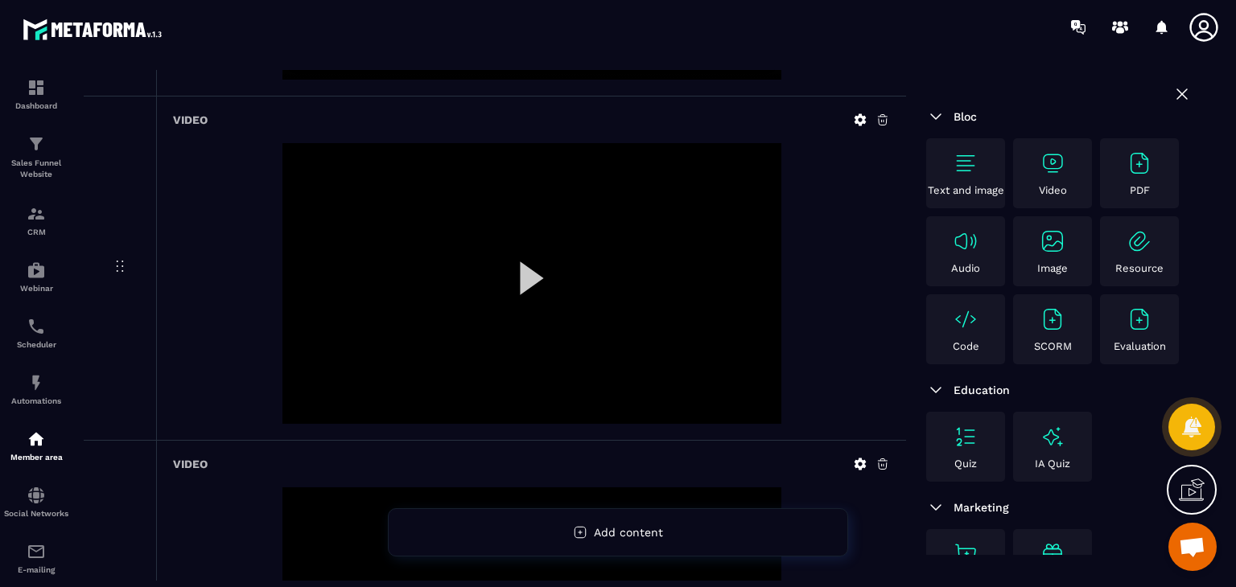
scroll to position [402, 0]
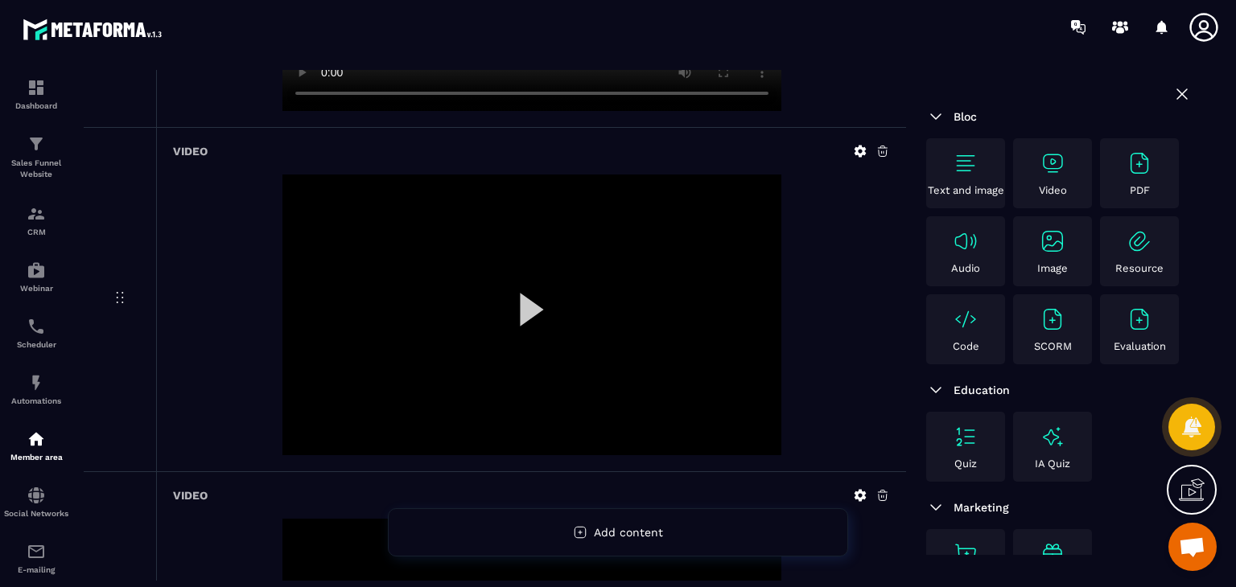
click at [521, 290] on div at bounding box center [531, 315] width 499 height 281
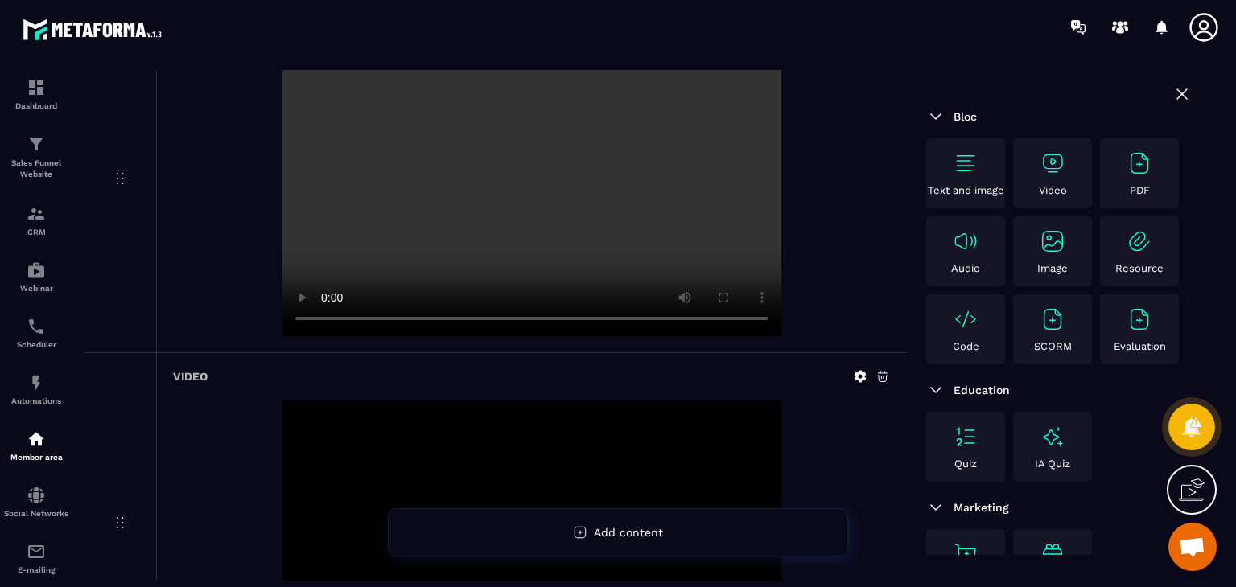
scroll to position [718, 0]
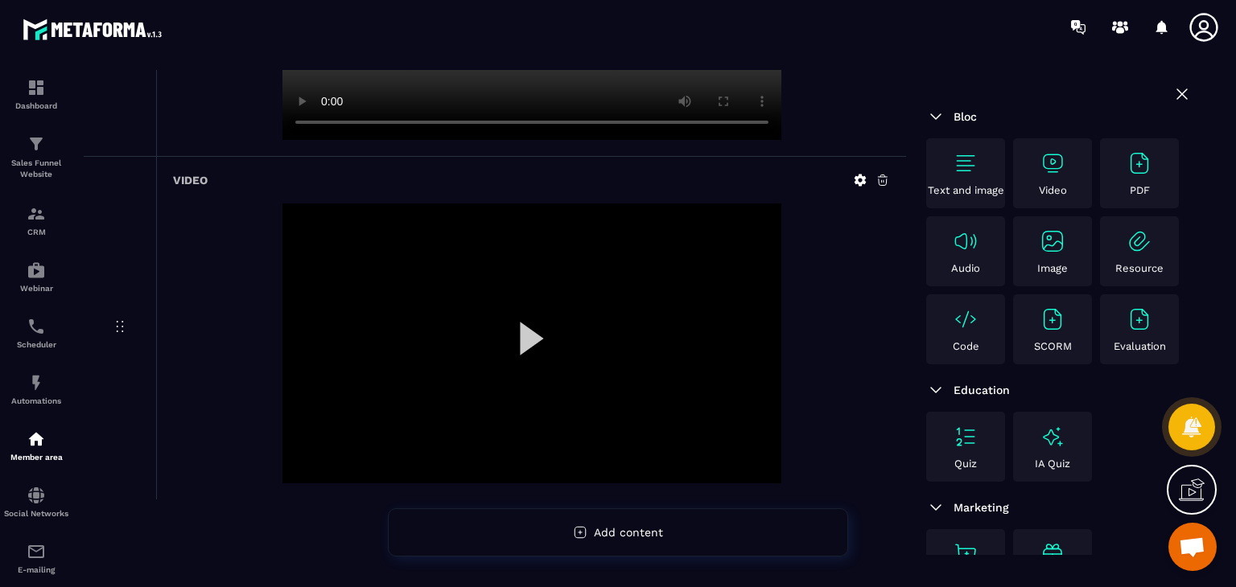
click at [542, 332] on div at bounding box center [531, 344] width 499 height 281
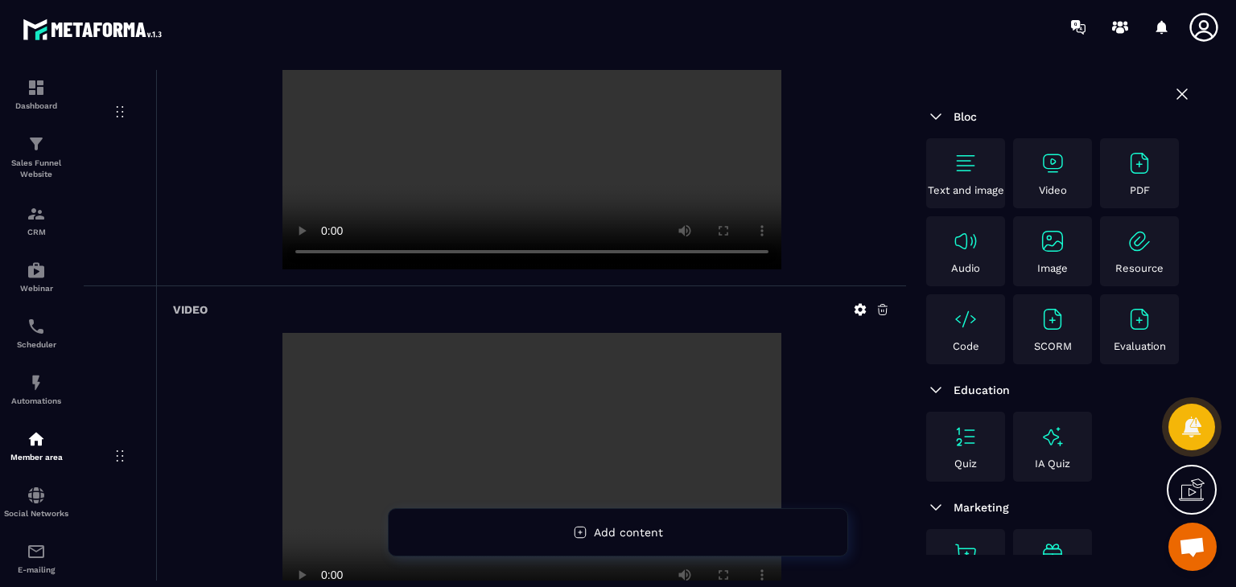
scroll to position [0, 0]
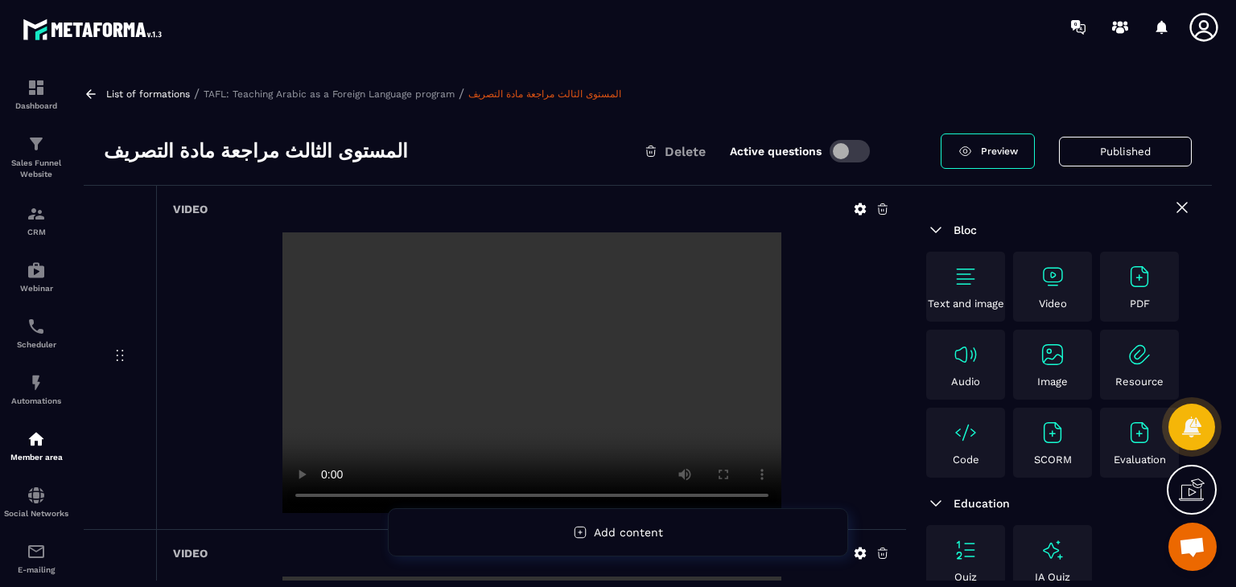
click at [89, 93] on icon at bounding box center [91, 94] width 14 height 14
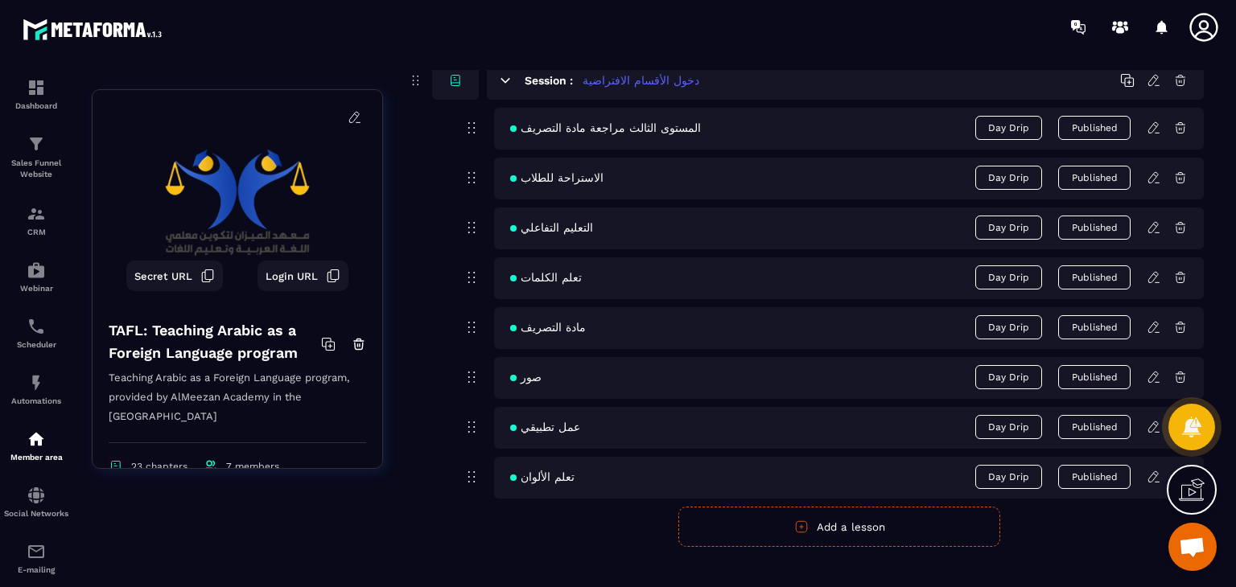
scroll to position [4989, 0]
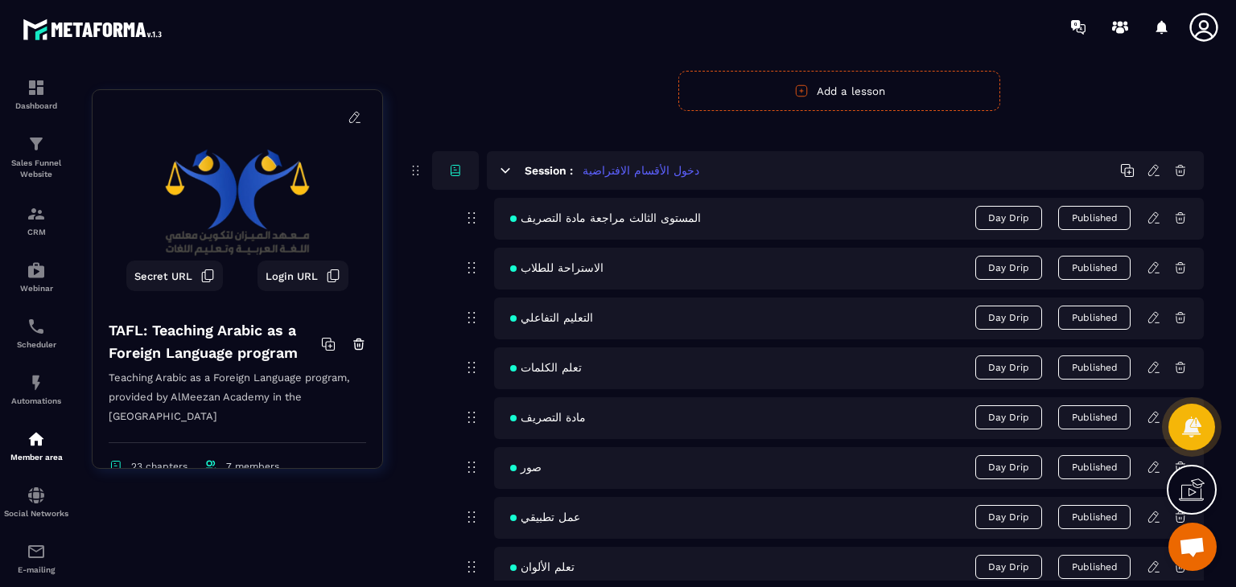
click at [1153, 262] on icon at bounding box center [1154, 268] width 14 height 14
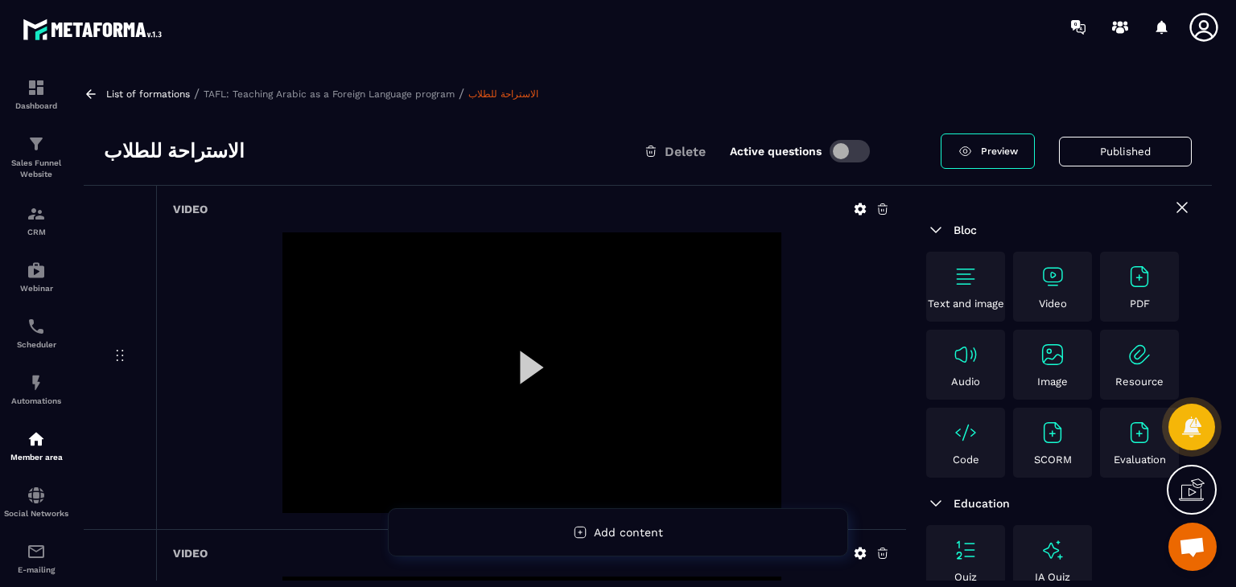
click at [174, 145] on h3 "الاستراحة للطلاب" at bounding box center [174, 151] width 141 height 26
copy div "الاستراحة للطلاب"
click at [530, 357] on div at bounding box center [531, 373] width 499 height 281
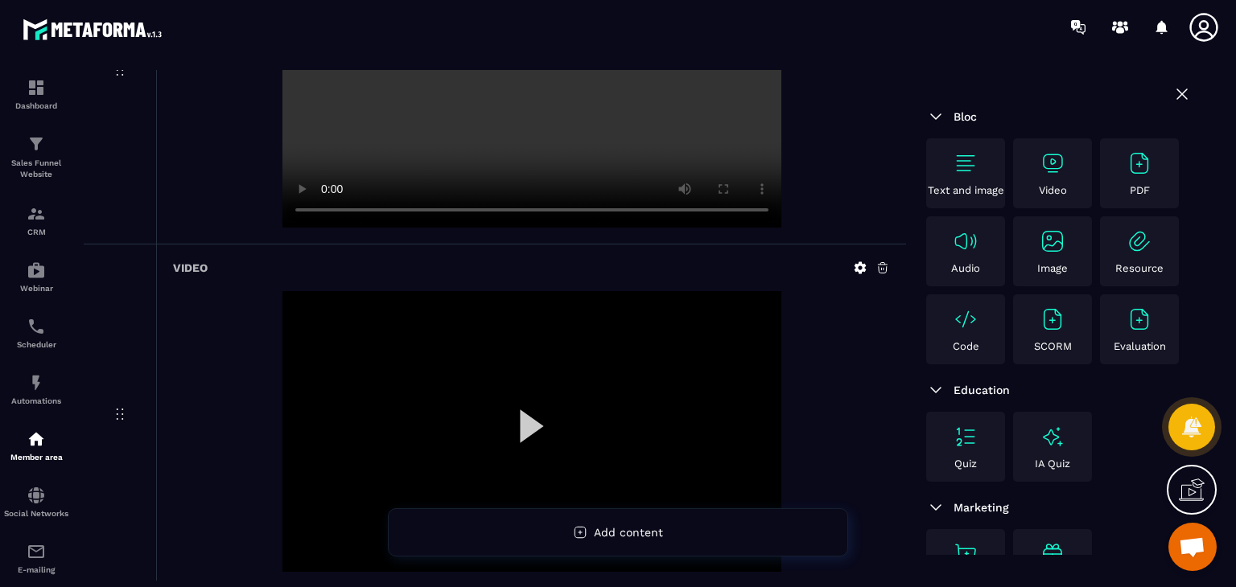
scroll to position [373, 0]
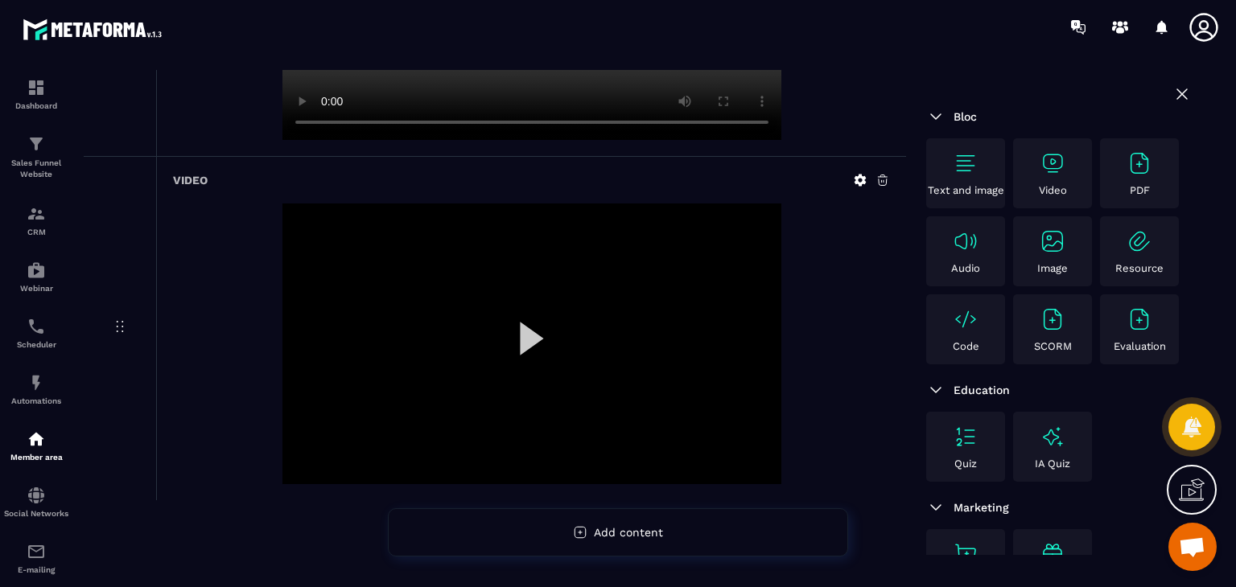
click at [546, 311] on div at bounding box center [531, 344] width 499 height 281
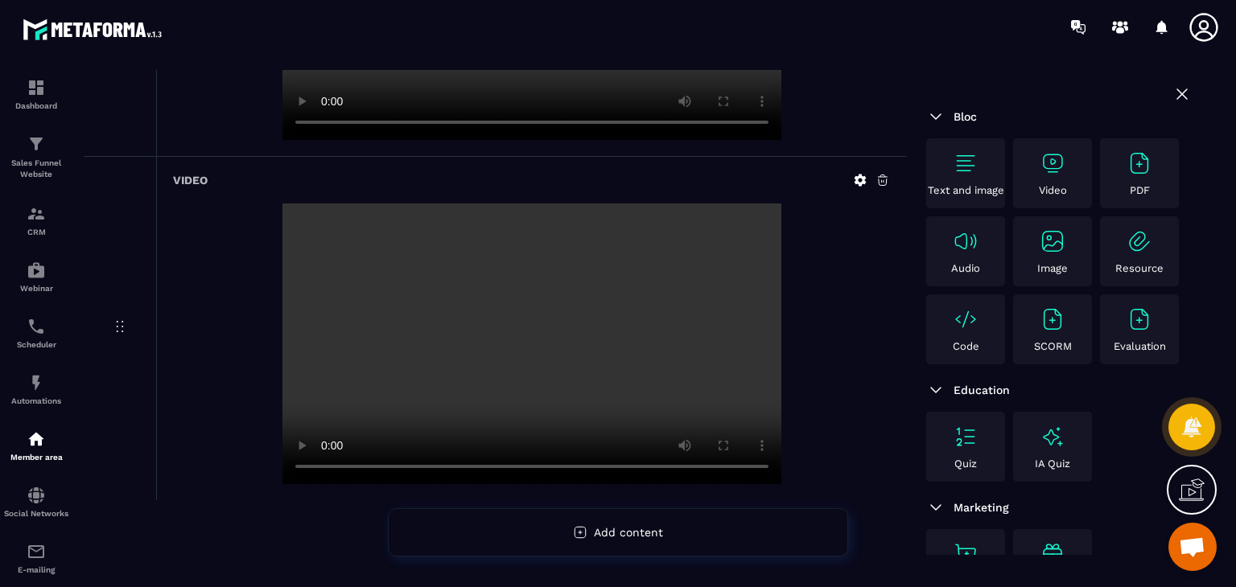
click at [234, 247] on div at bounding box center [531, 344] width 717 height 281
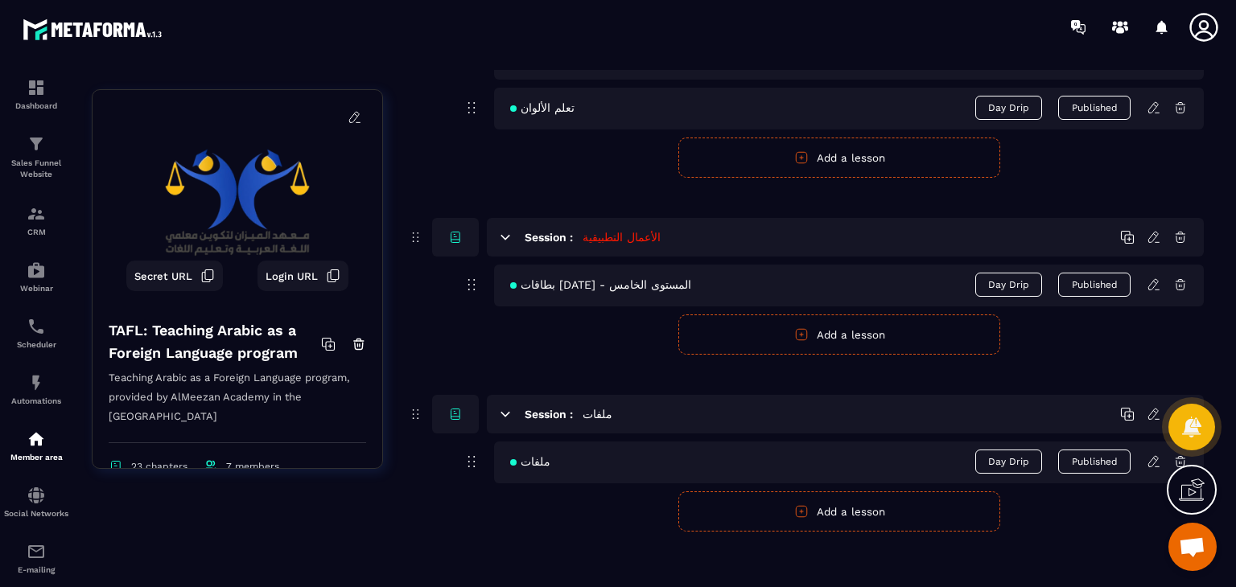
scroll to position [5046, 0]
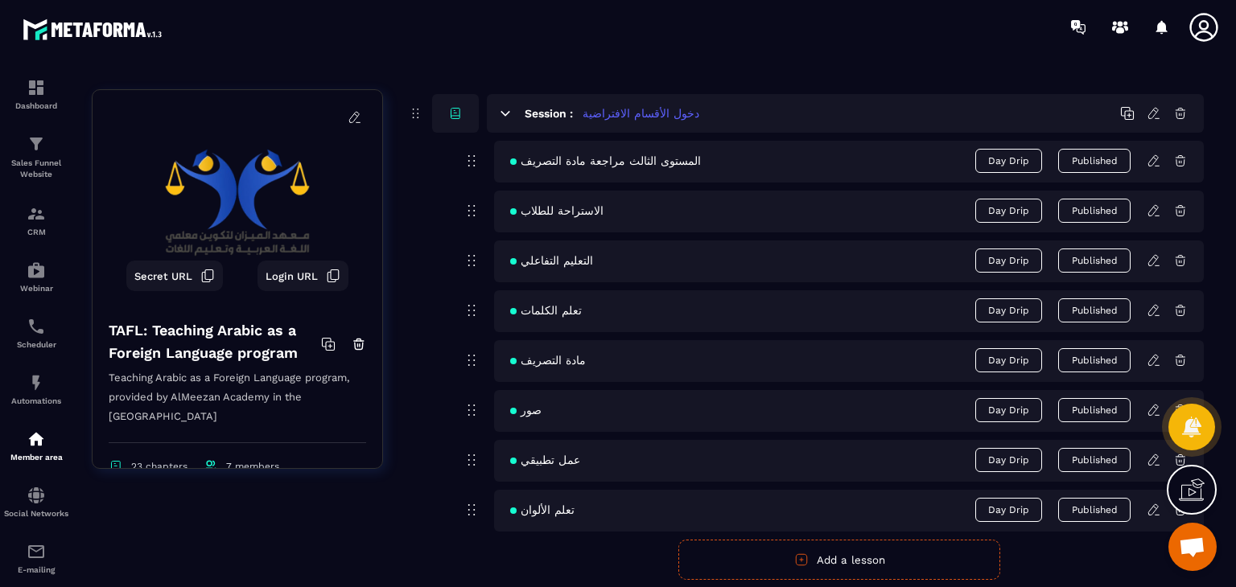
click at [1147, 253] on icon at bounding box center [1154, 260] width 14 height 14
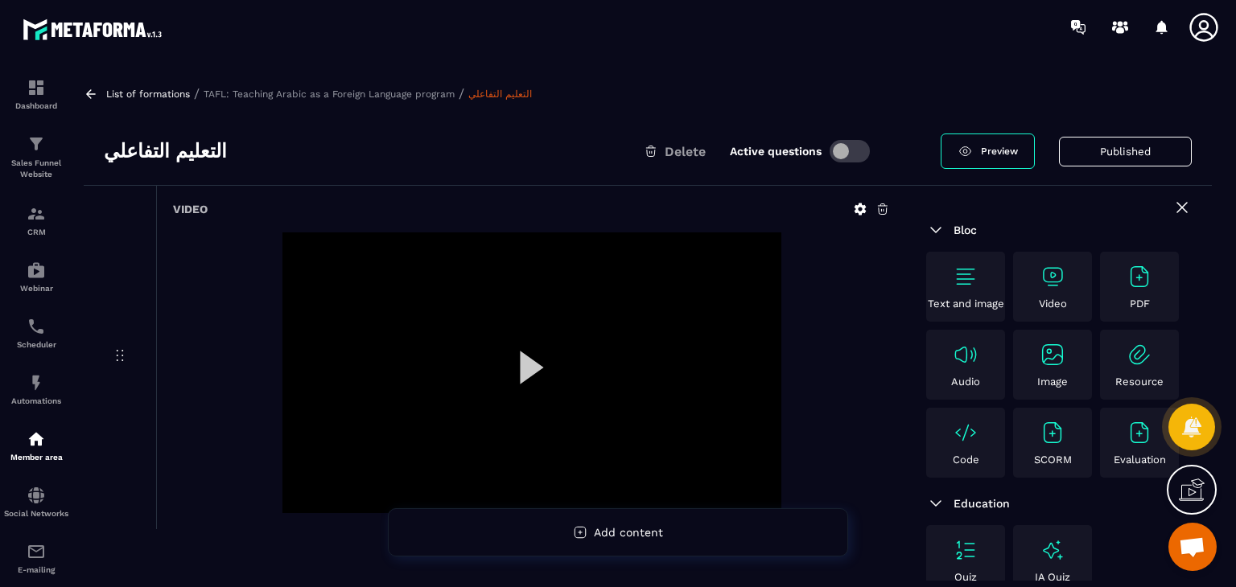
click at [182, 155] on h3 "التعليم التفاعلي" at bounding box center [165, 151] width 123 height 26
click at [182, 154] on h3 "التعليم التفاعلي" at bounding box center [165, 151] width 123 height 26
copy div "التعليم التفاعلي"
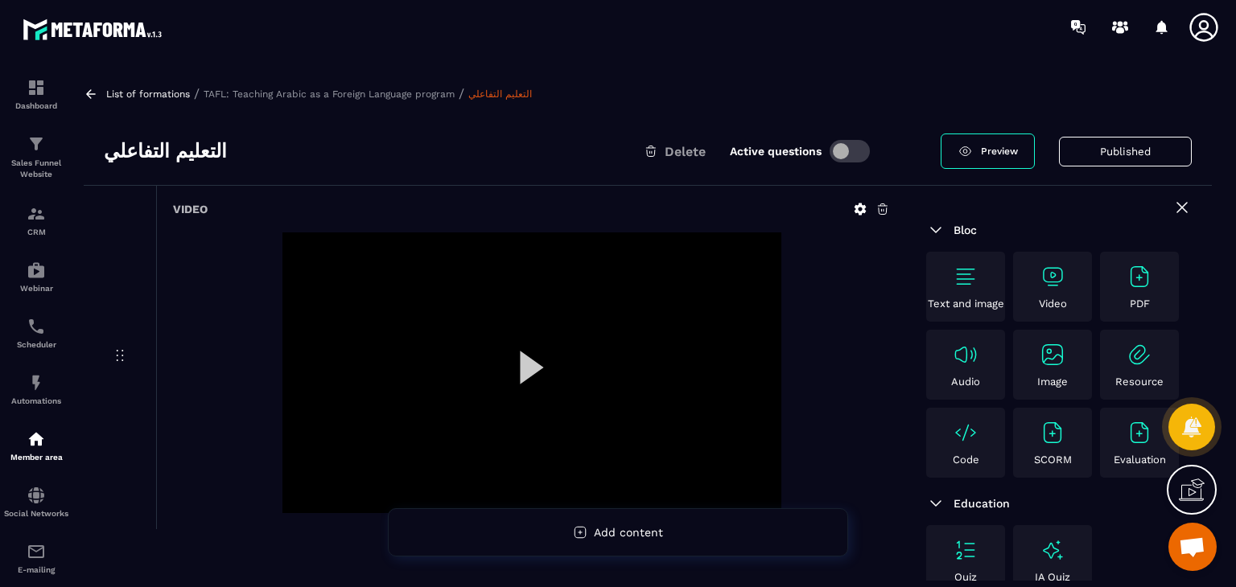
click at [529, 372] on div at bounding box center [531, 373] width 499 height 281
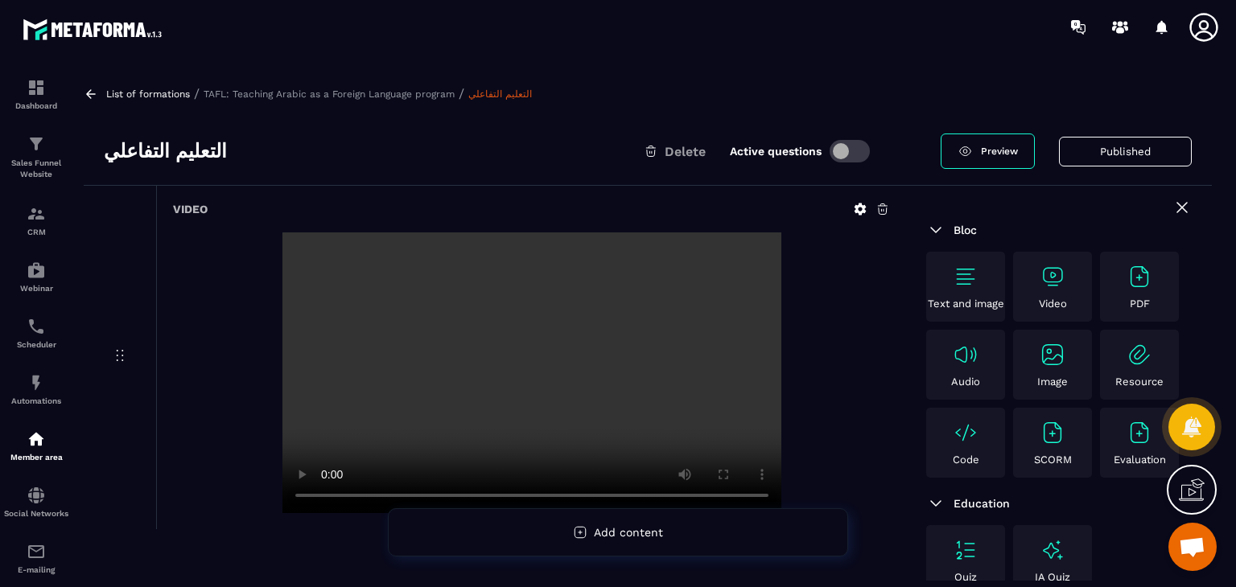
click at [320, 113] on div "List of formations / TAFL: Teaching Arabic as a Foreign Language program / التع…" at bounding box center [648, 325] width 1144 height 511
click at [91, 96] on icon at bounding box center [91, 94] width 14 height 14
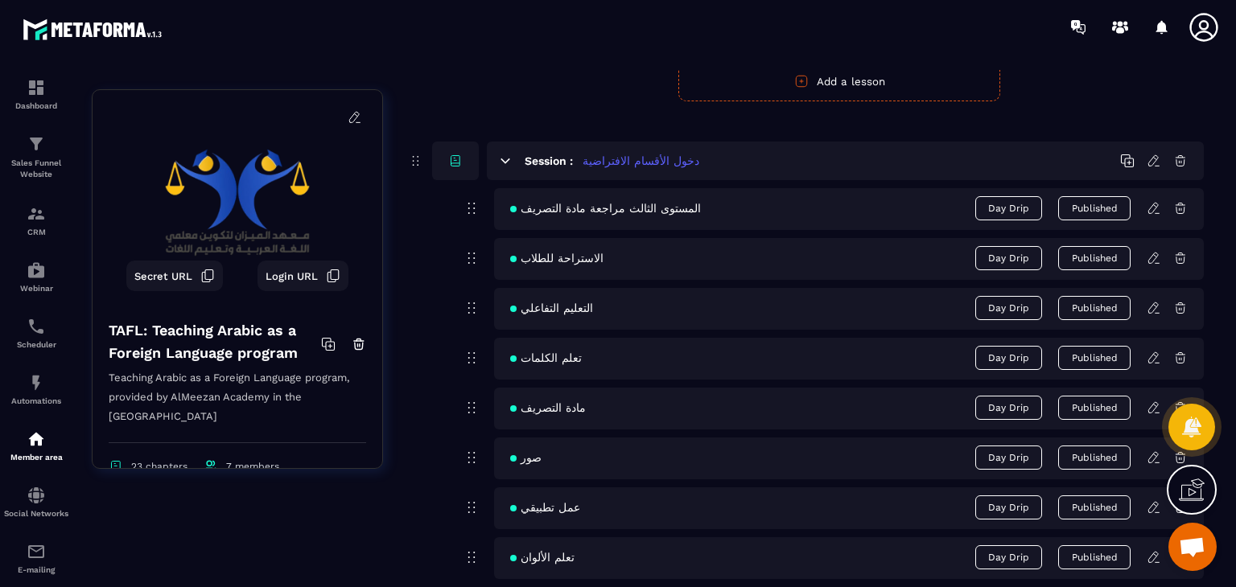
scroll to position [5046, 0]
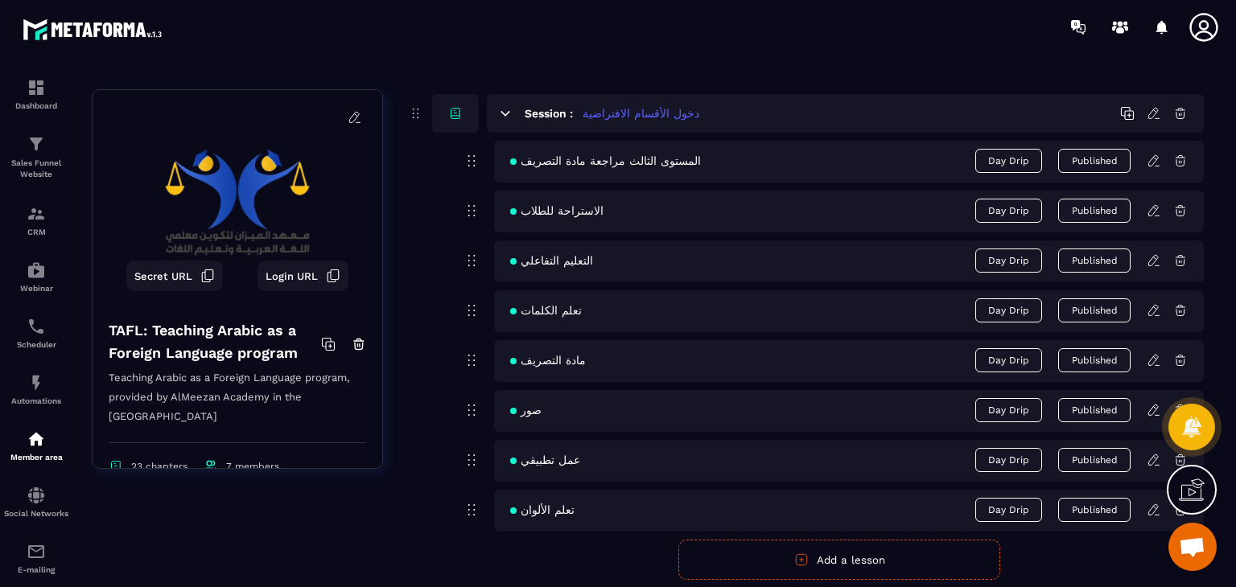
click at [1159, 307] on icon at bounding box center [1154, 310] width 14 height 14
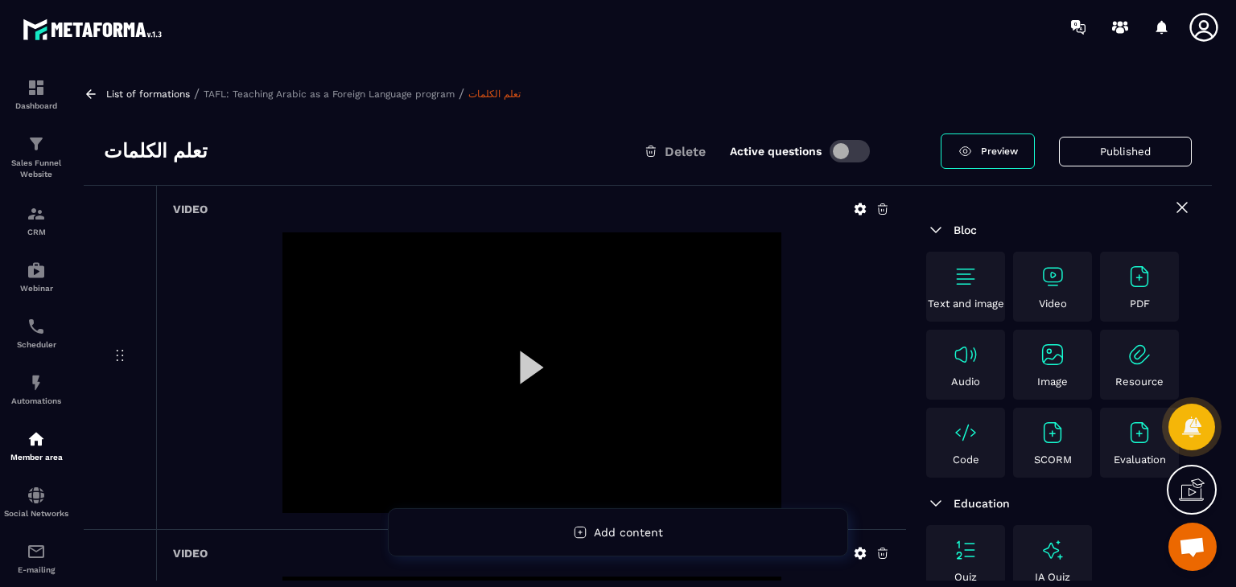
click at [147, 146] on h3 "تعلم الكلمات" at bounding box center [156, 151] width 104 height 26
click at [148, 146] on h3 "تعلم الكلمات" at bounding box center [156, 151] width 104 height 26
copy div "تعلم الكلمات"
click at [541, 393] on div at bounding box center [531, 373] width 499 height 281
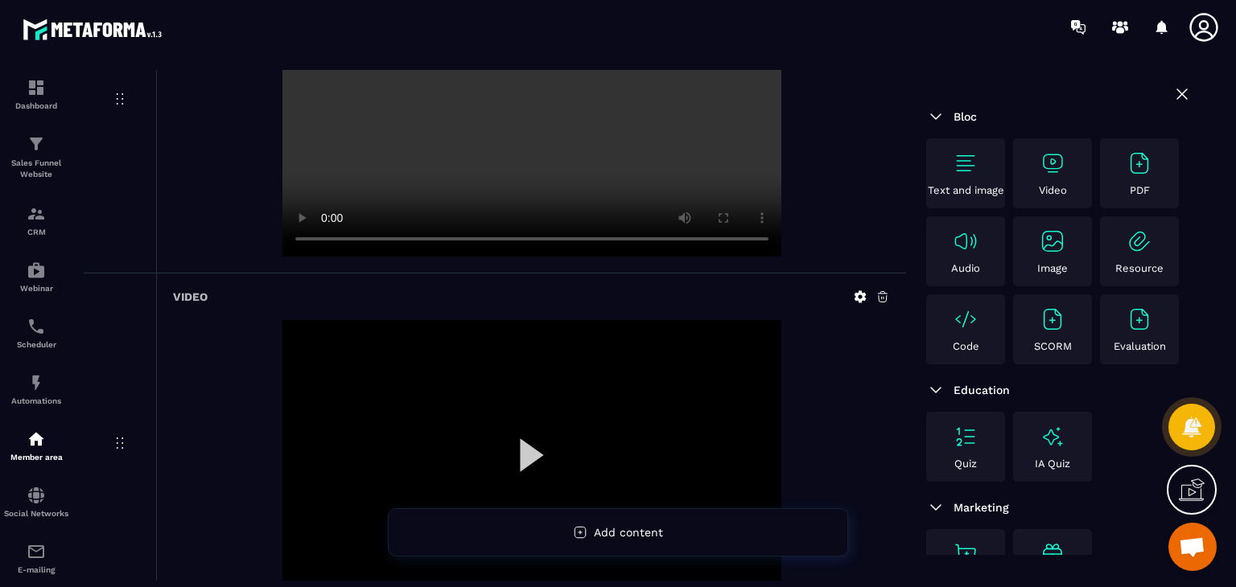
click at [524, 476] on div at bounding box center [531, 460] width 499 height 281
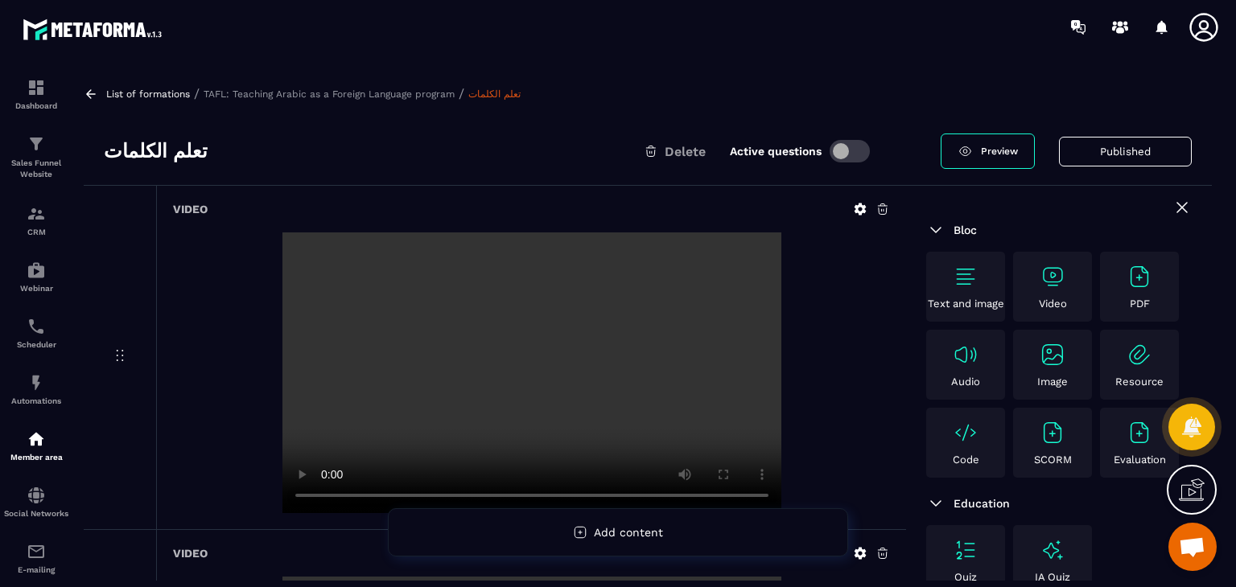
click at [367, 190] on div "Video" at bounding box center [531, 358] width 750 height 344
click at [619, 390] on video at bounding box center [531, 373] width 499 height 281
click at [502, 395] on video at bounding box center [531, 373] width 499 height 281
click at [99, 97] on link at bounding box center [93, 94] width 19 height 14
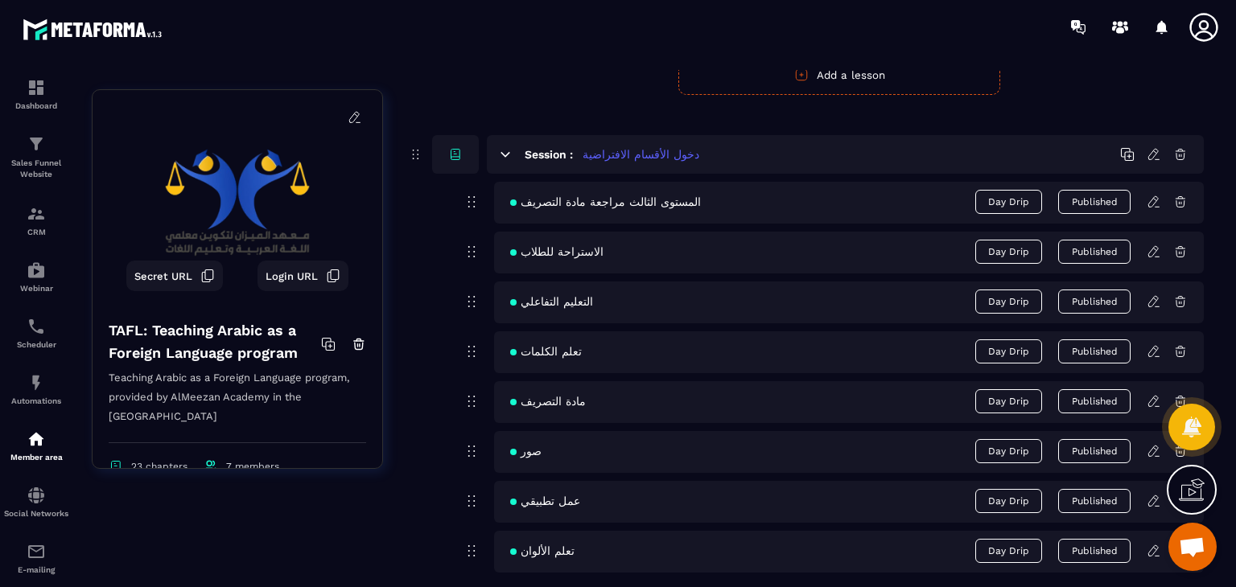
scroll to position [4908, 0]
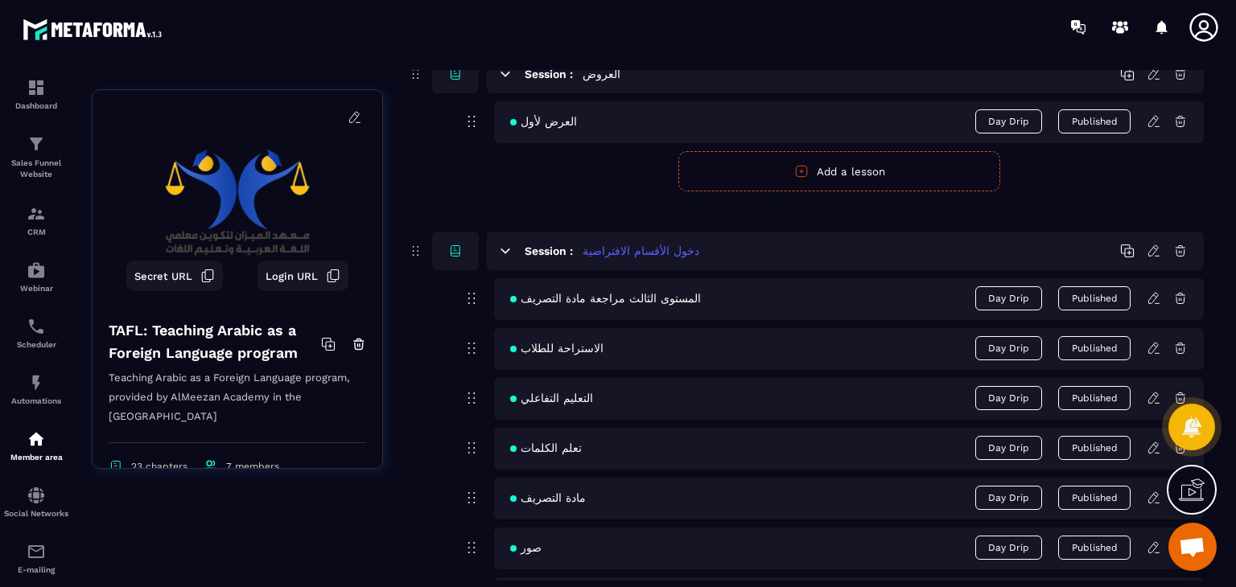
click at [1150, 441] on icon at bounding box center [1154, 448] width 14 height 14
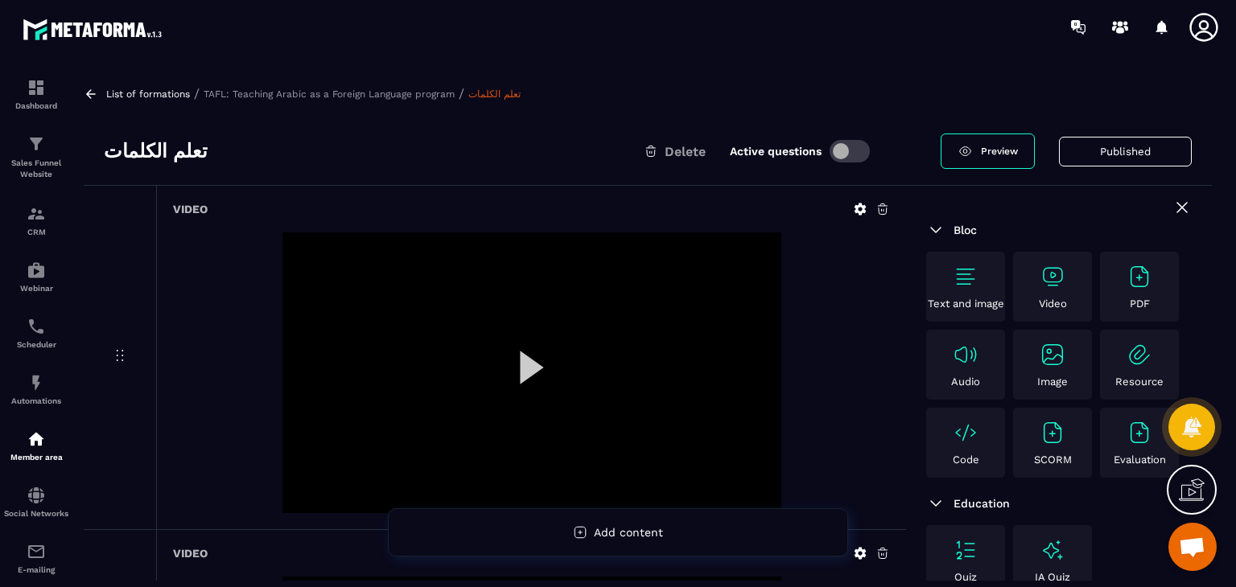
click at [534, 360] on div at bounding box center [531, 373] width 499 height 281
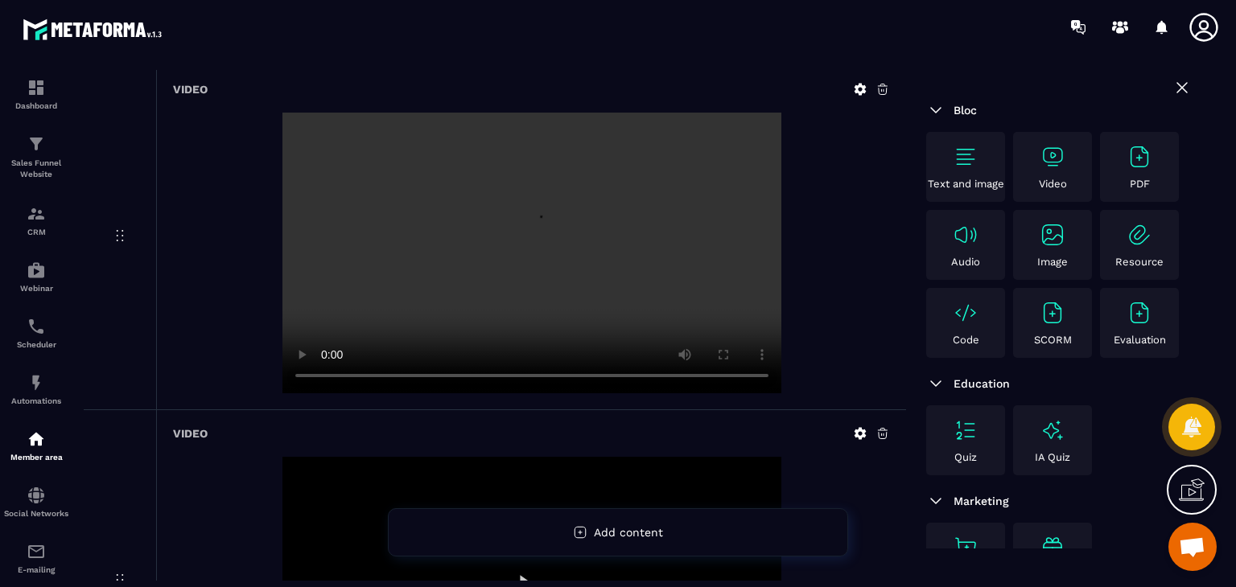
scroll to position [161, 0]
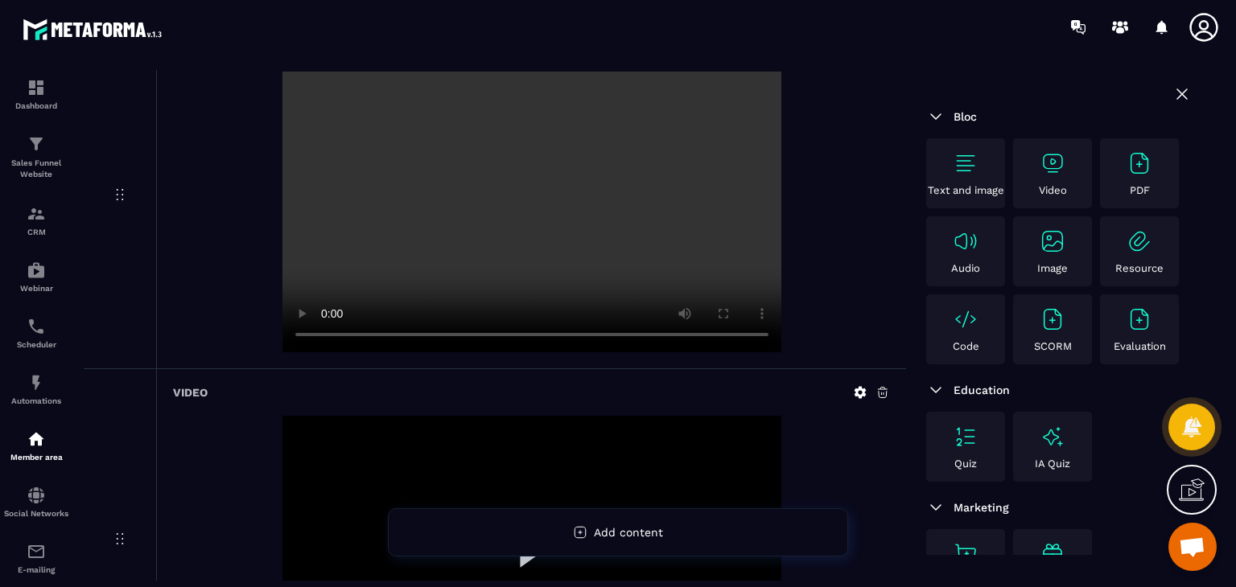
click at [418, 268] on video at bounding box center [531, 212] width 499 height 281
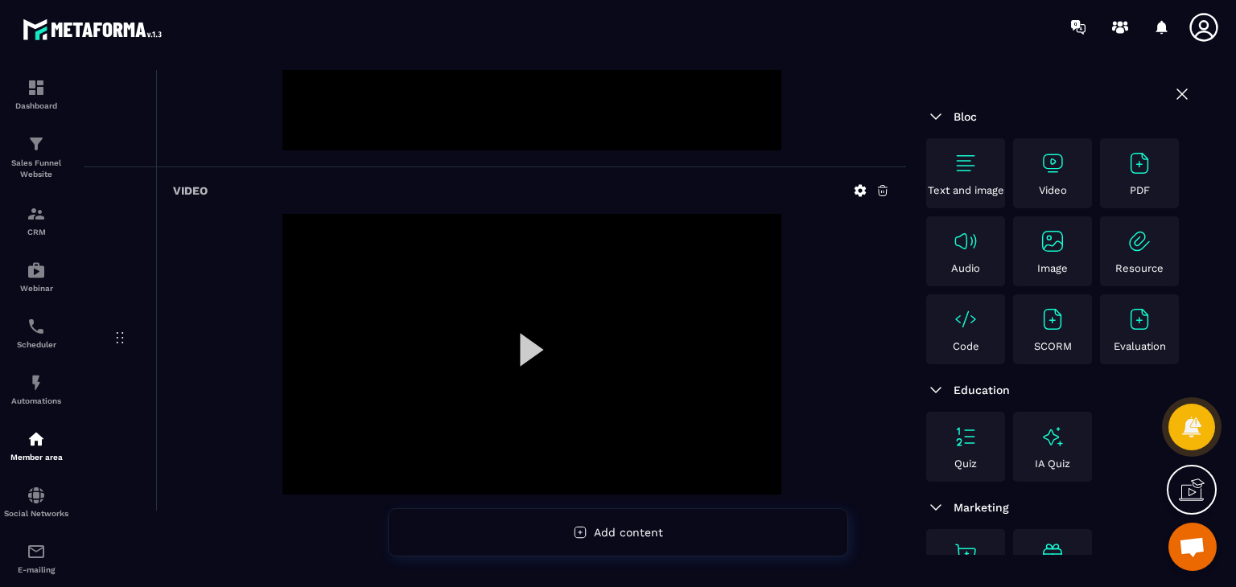
scroll to position [1061, 0]
